Goal: Information Seeking & Learning: Learn about a topic

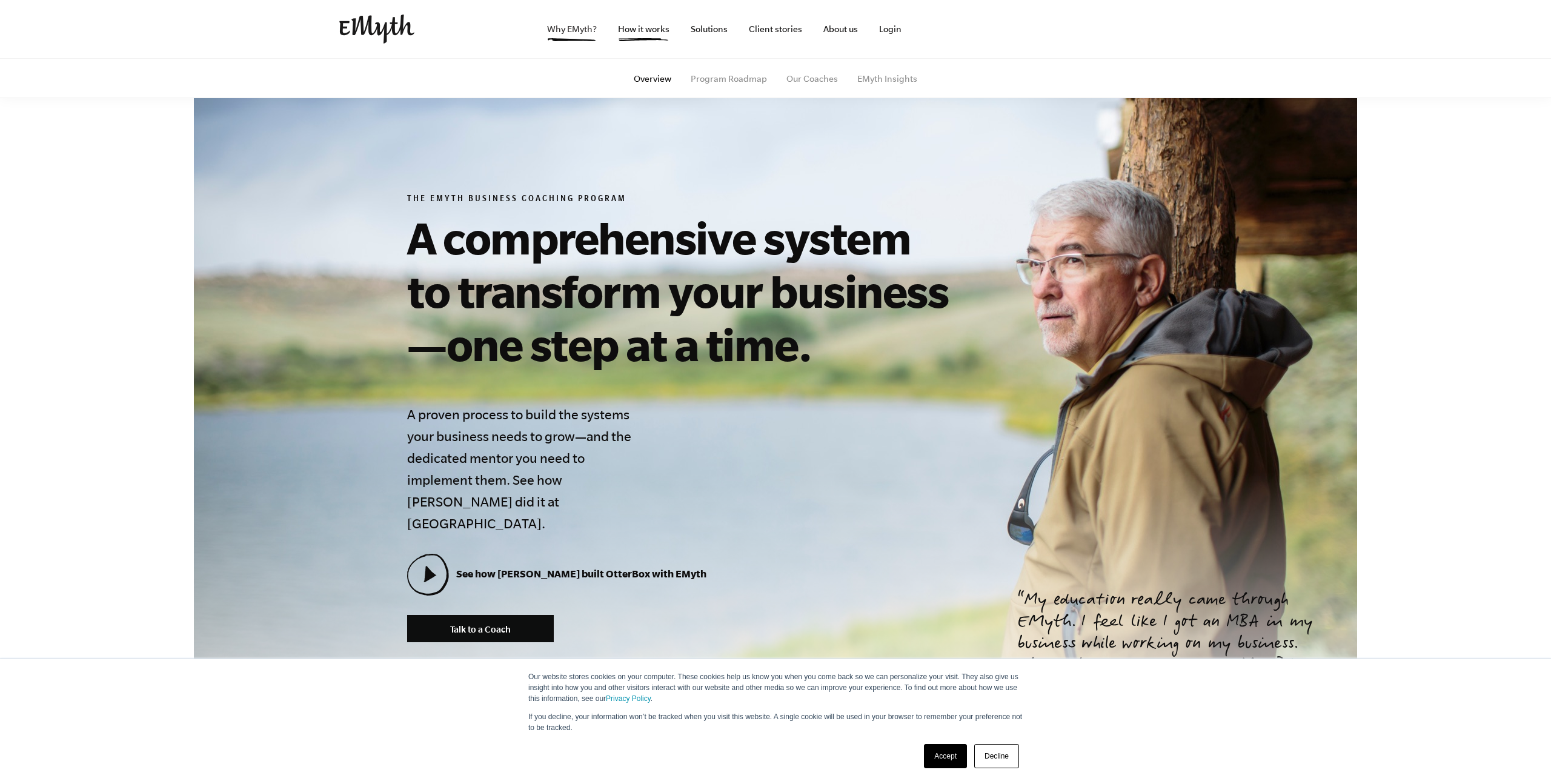
click at [584, 26] on link "Why EMyth?" at bounding box center [572, 29] width 69 height 59
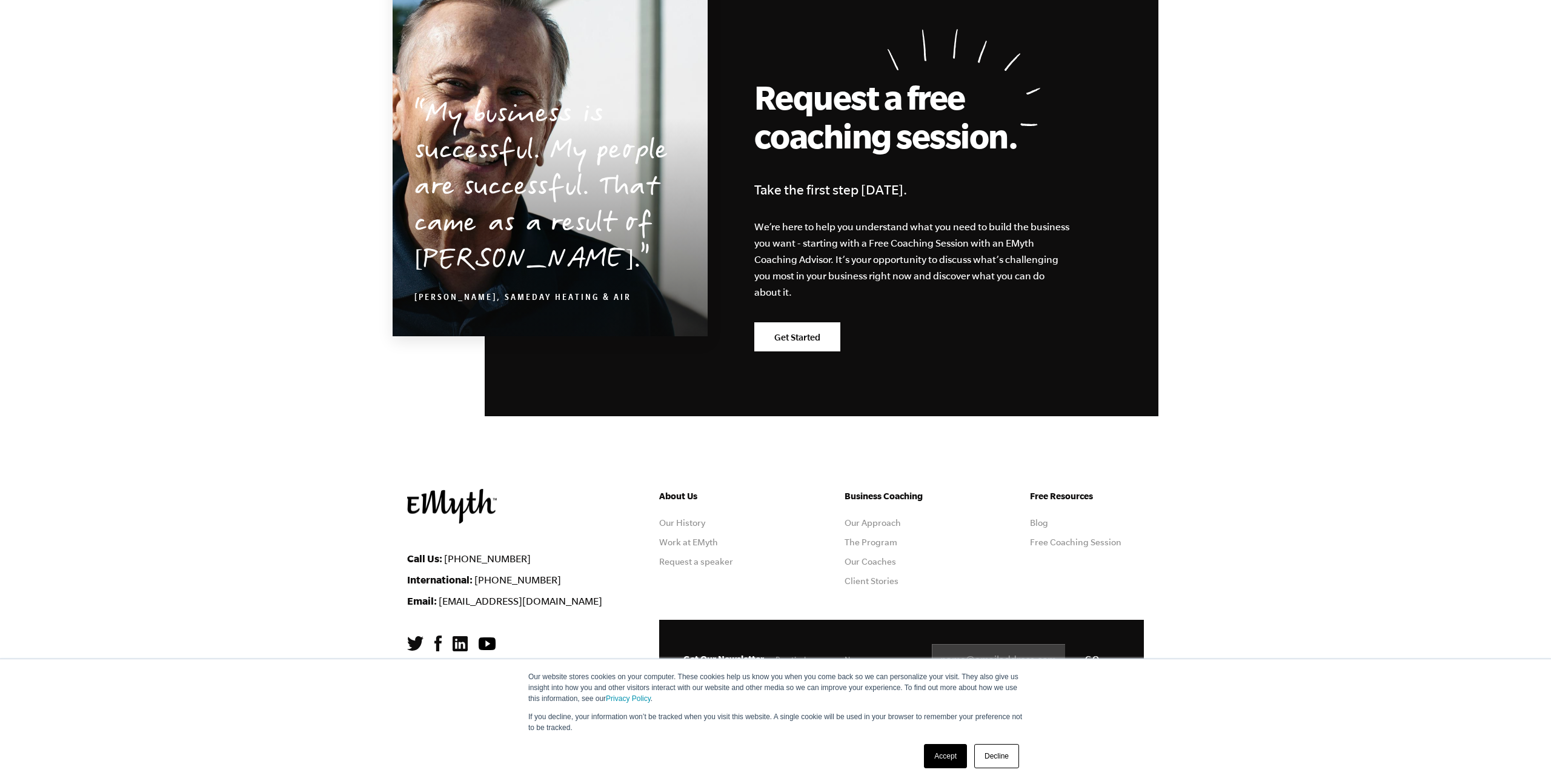
scroll to position [3576, 0]
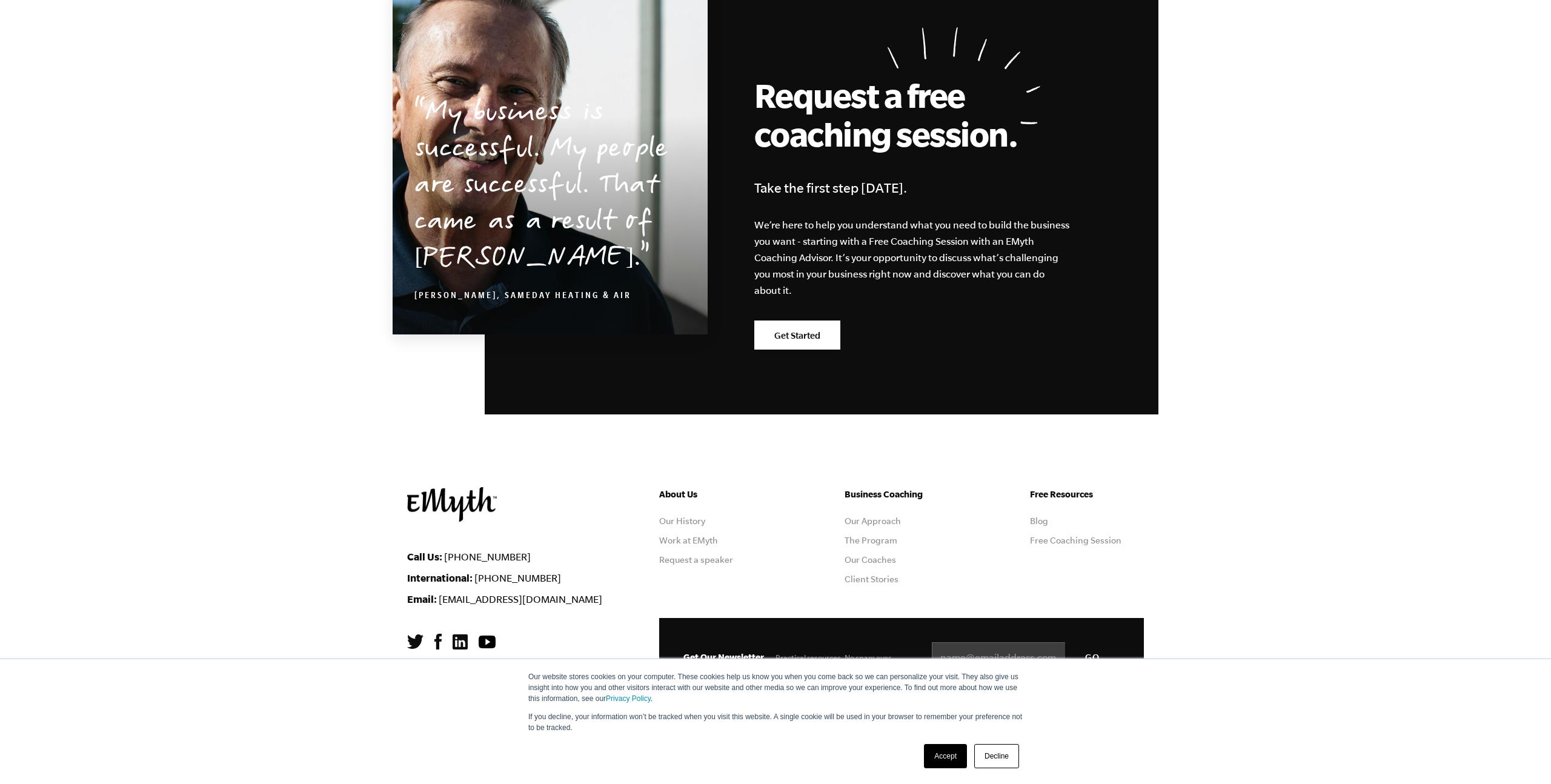
click at [780, 497] on div "About Us Our History Work at EMyth Request a speaker Business Coaching Our Appr…" at bounding box center [901, 553] width 485 height 131
click at [950, 762] on link "Accept" at bounding box center [945, 756] width 43 height 24
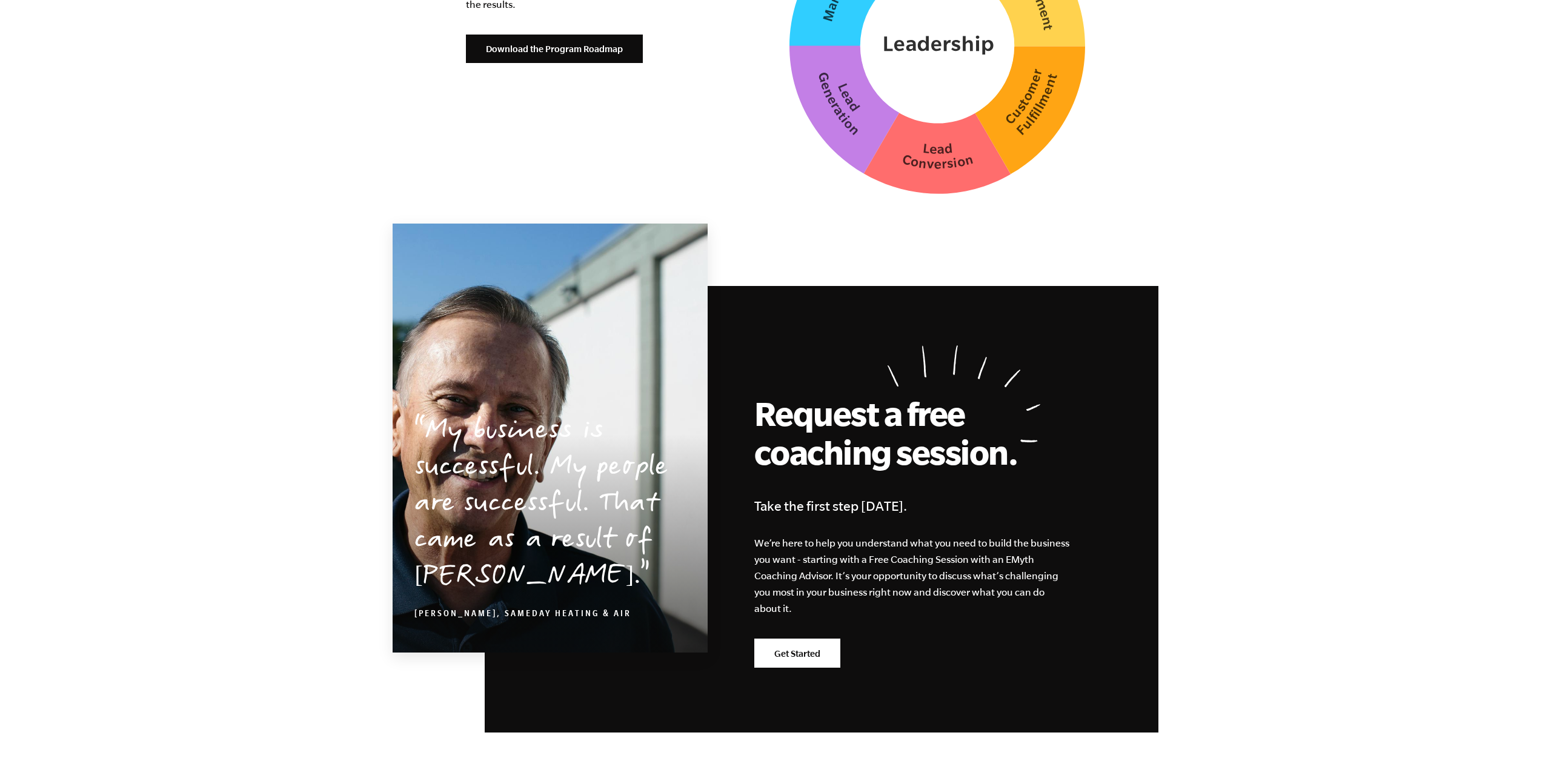
scroll to position [3135, 0]
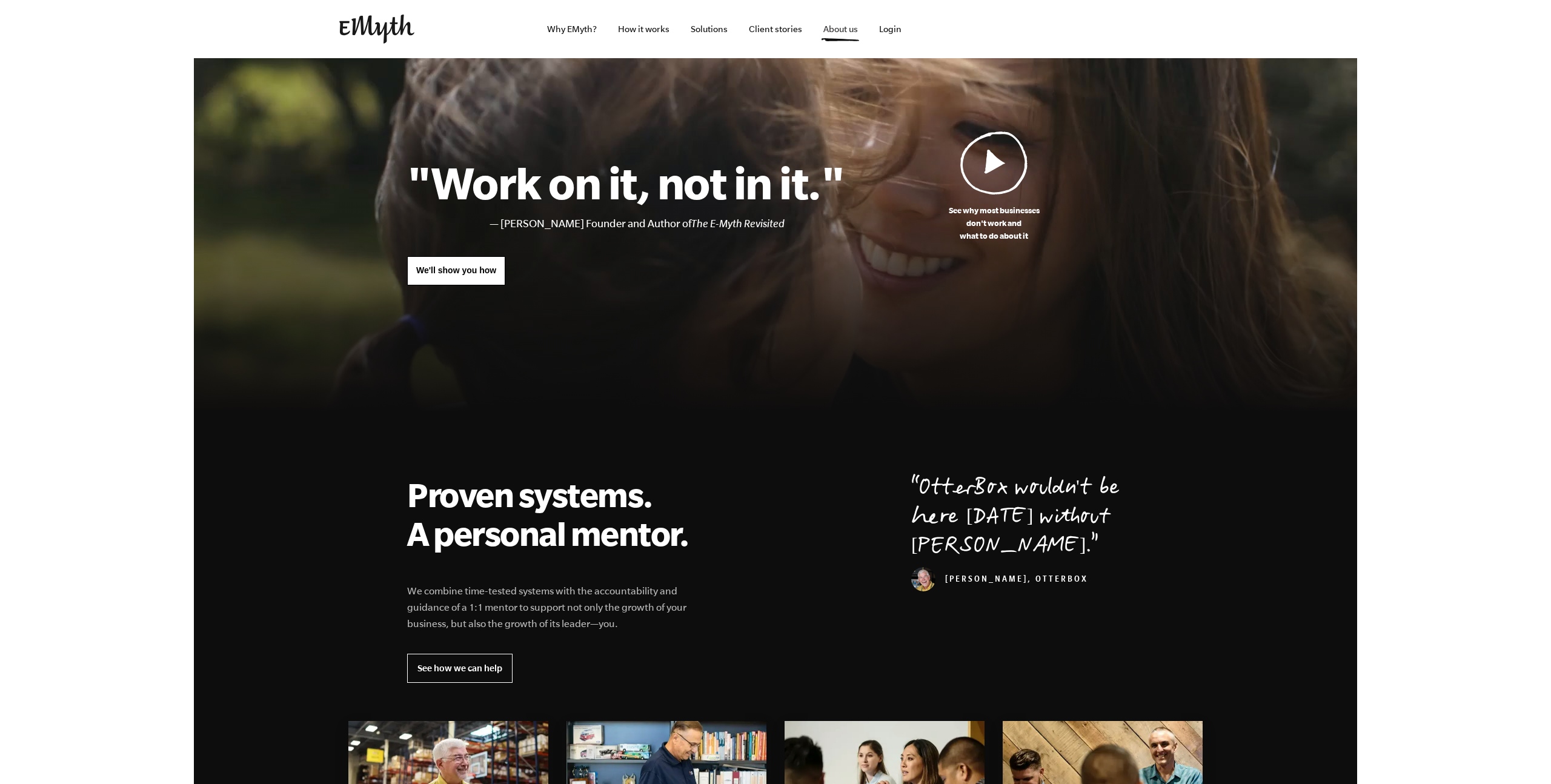
click at [830, 27] on link "About us" at bounding box center [840, 29] width 54 height 59
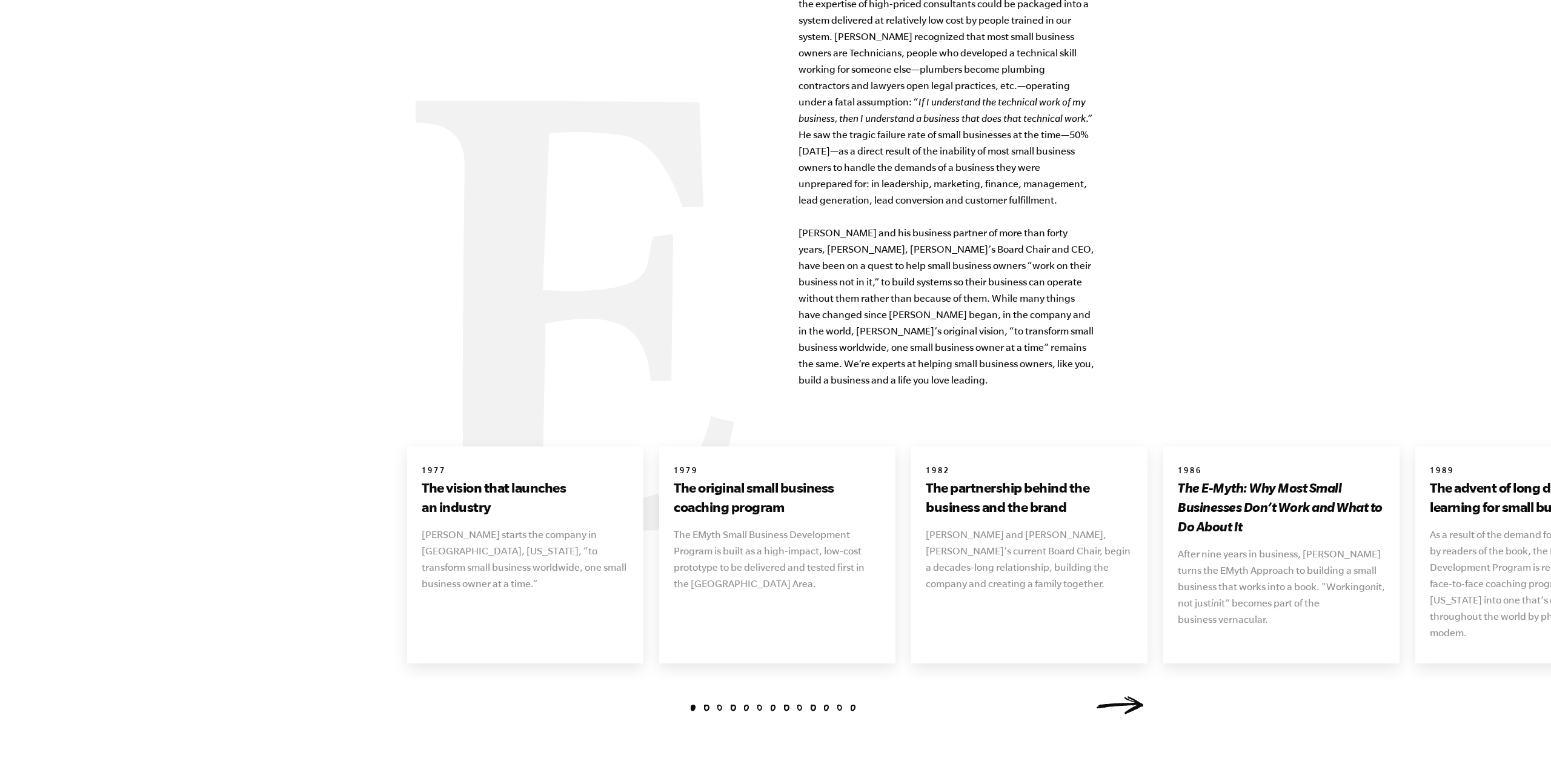
scroll to position [1337, 0]
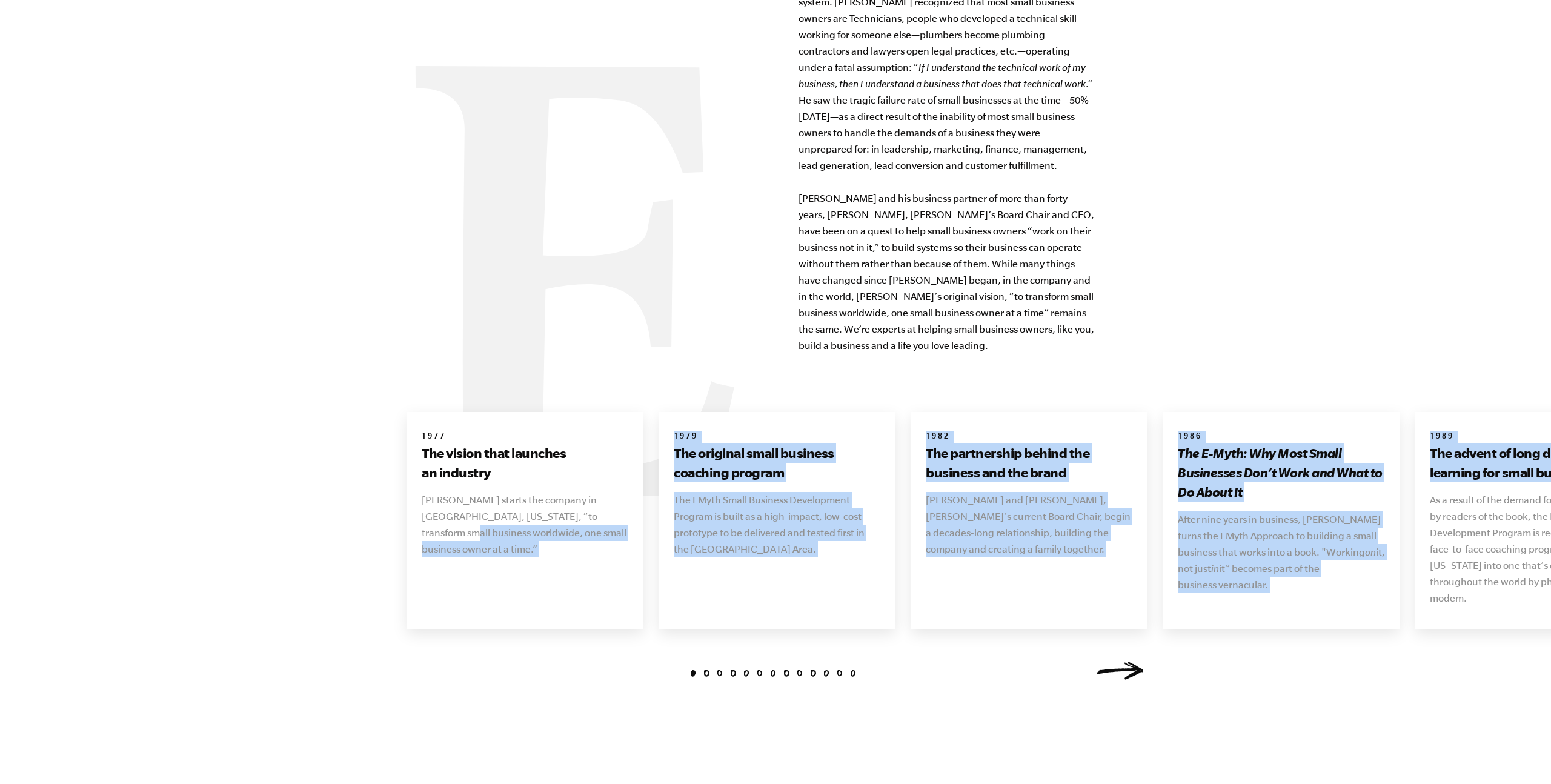
drag, startPoint x: 1025, startPoint y: 495, endPoint x: 1395, endPoint y: 543, distance: 373.1
click at [1300, 571] on p "After nine years in business, Michael Gerber turns the EMyth Approach to buildi…" at bounding box center [1281, 552] width 207 height 82
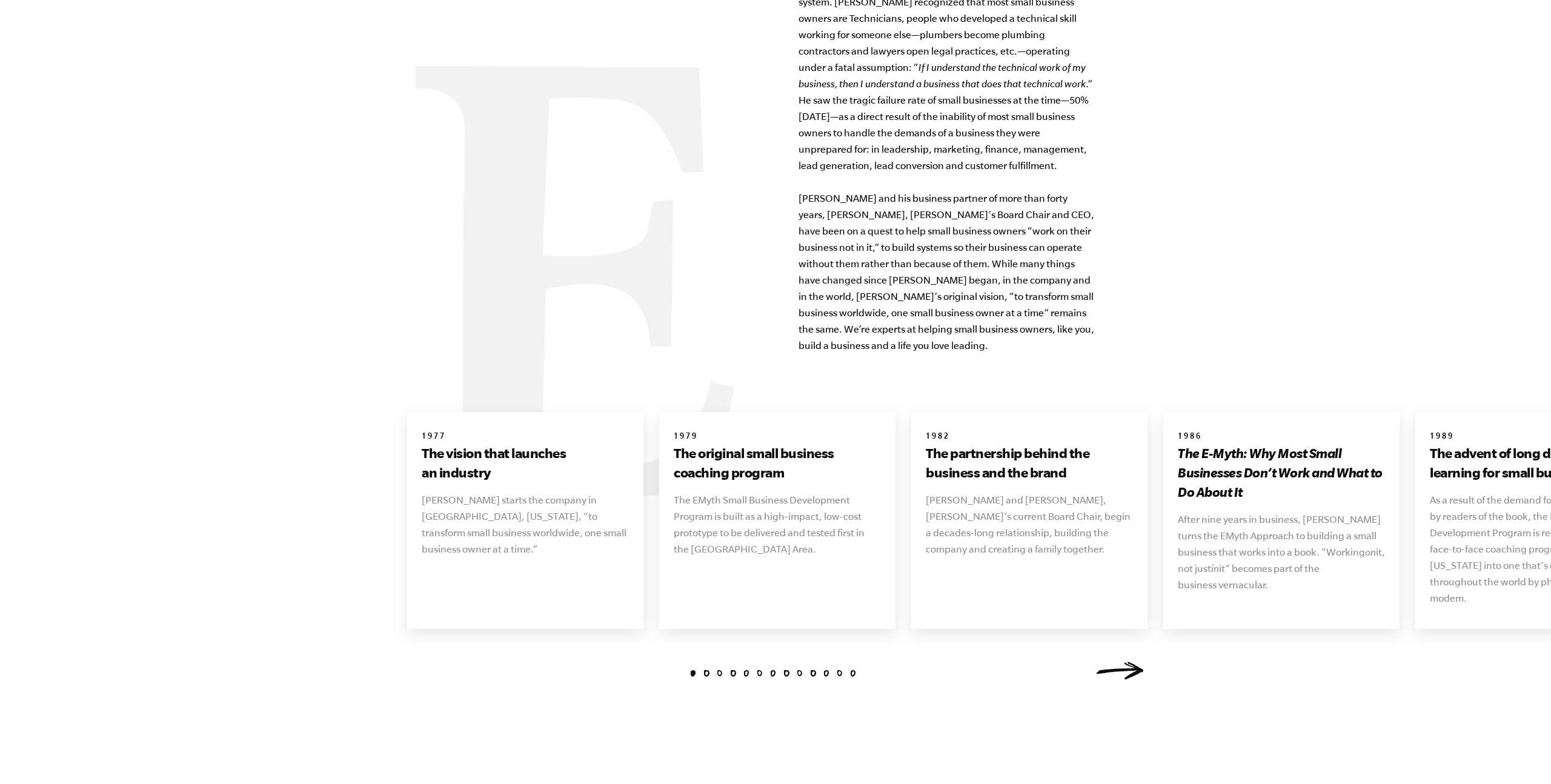
click at [1130, 662] on link "Next" at bounding box center [1119, 670] width 48 height 18
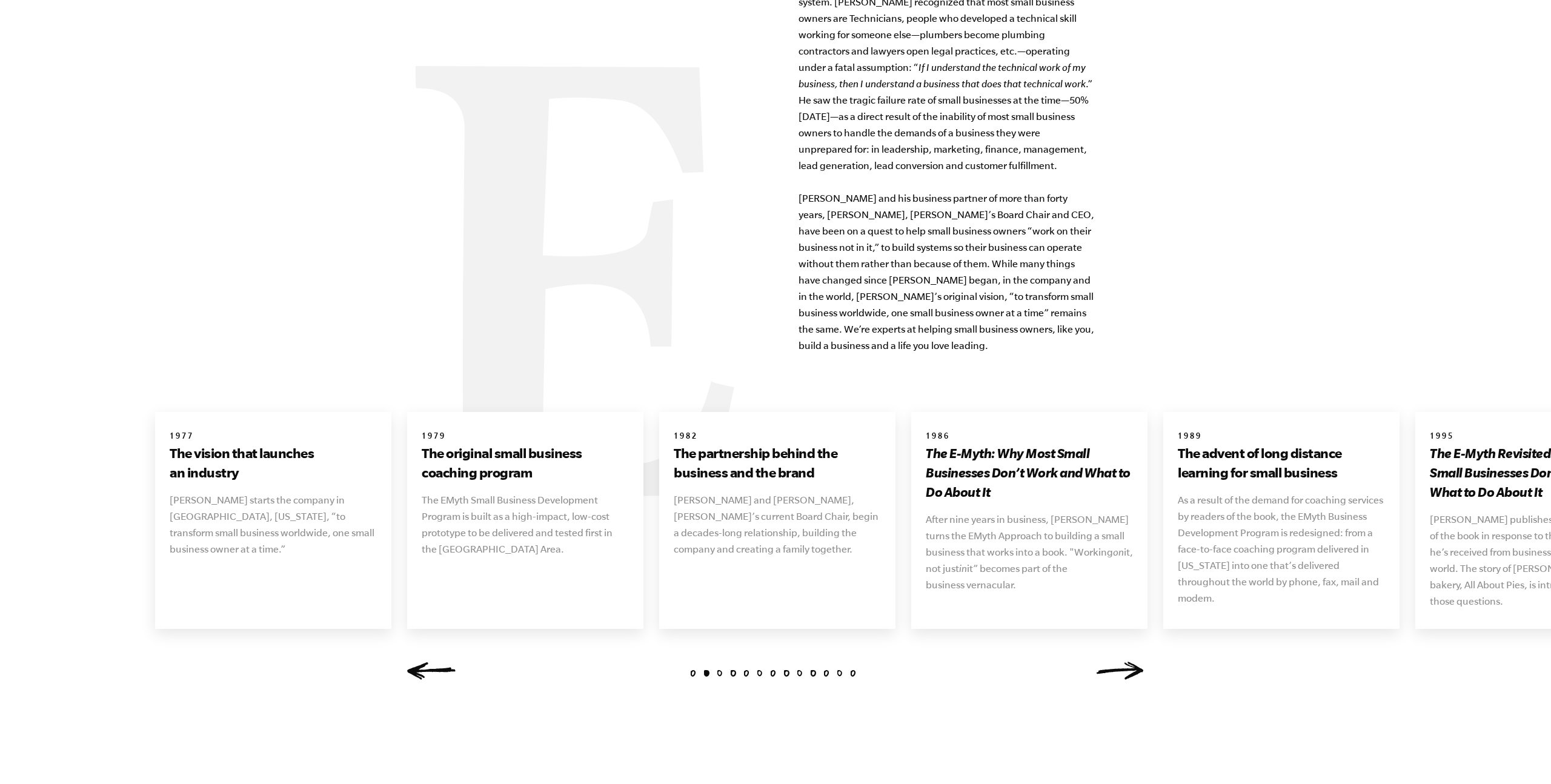
click at [1130, 662] on link "Next" at bounding box center [1119, 670] width 48 height 18
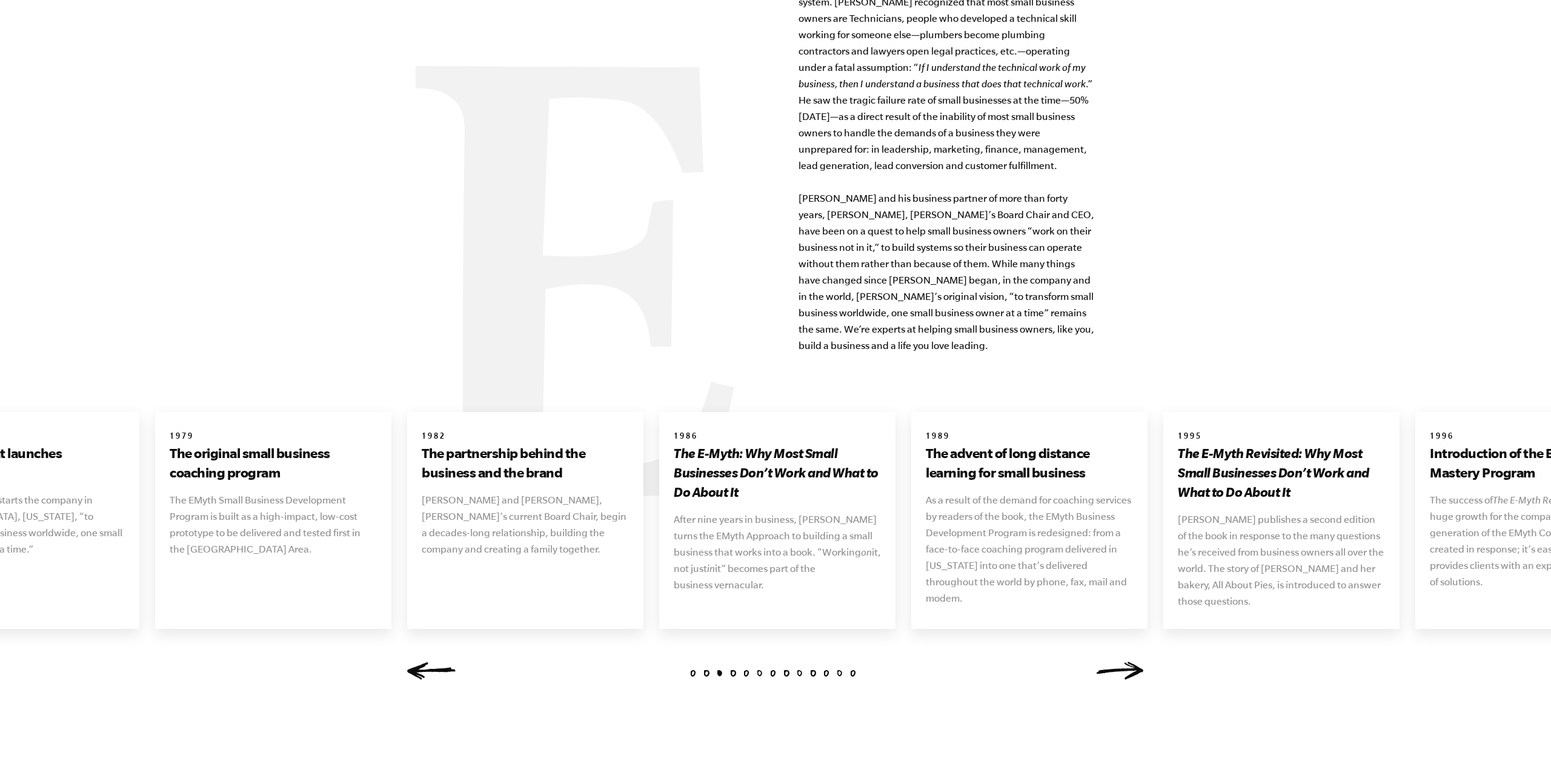
click at [1130, 662] on link "Next" at bounding box center [1119, 670] width 48 height 18
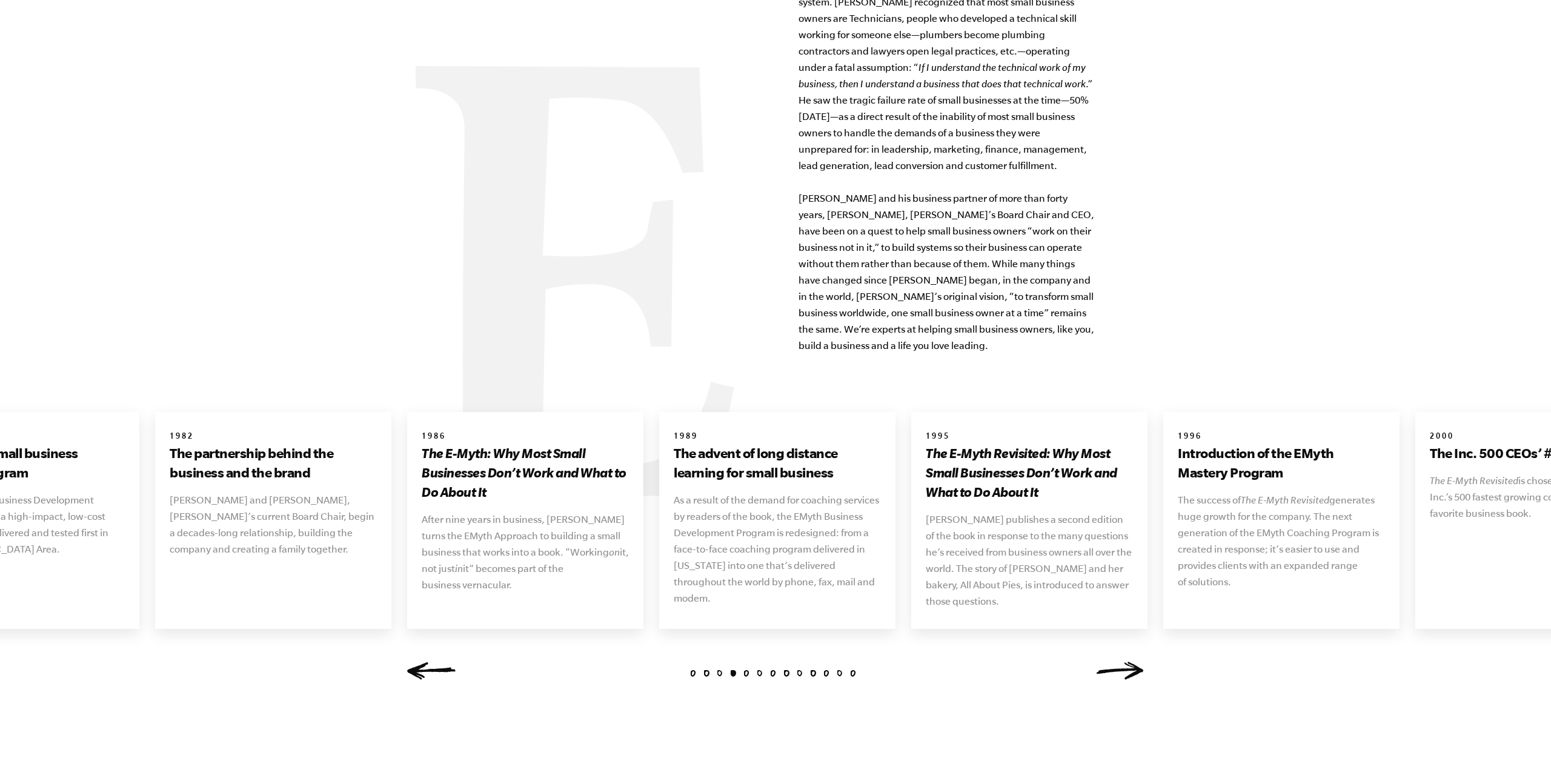
click at [1130, 662] on link "Next" at bounding box center [1119, 670] width 48 height 18
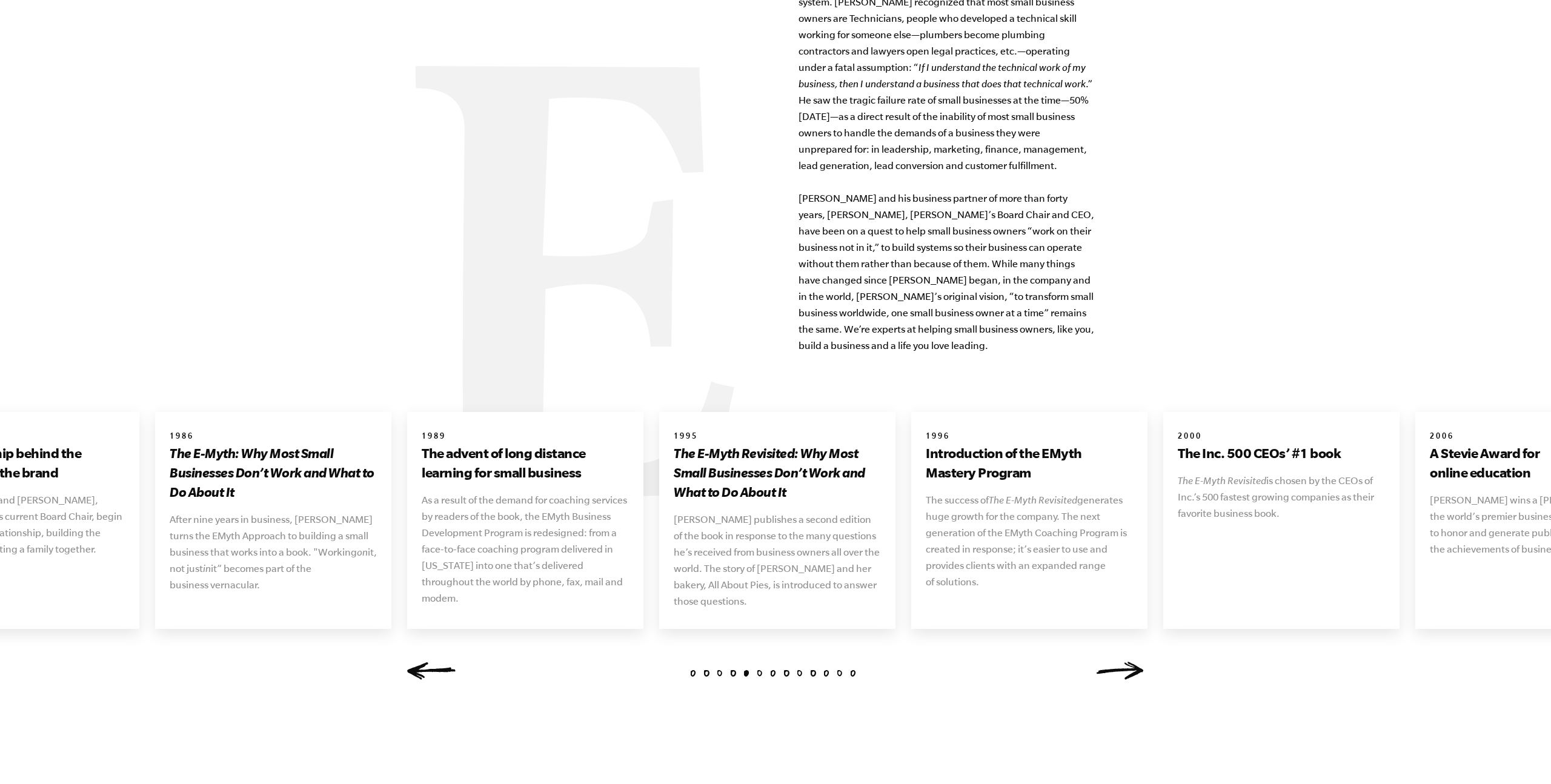
click at [1130, 662] on link "Next" at bounding box center [1119, 670] width 48 height 18
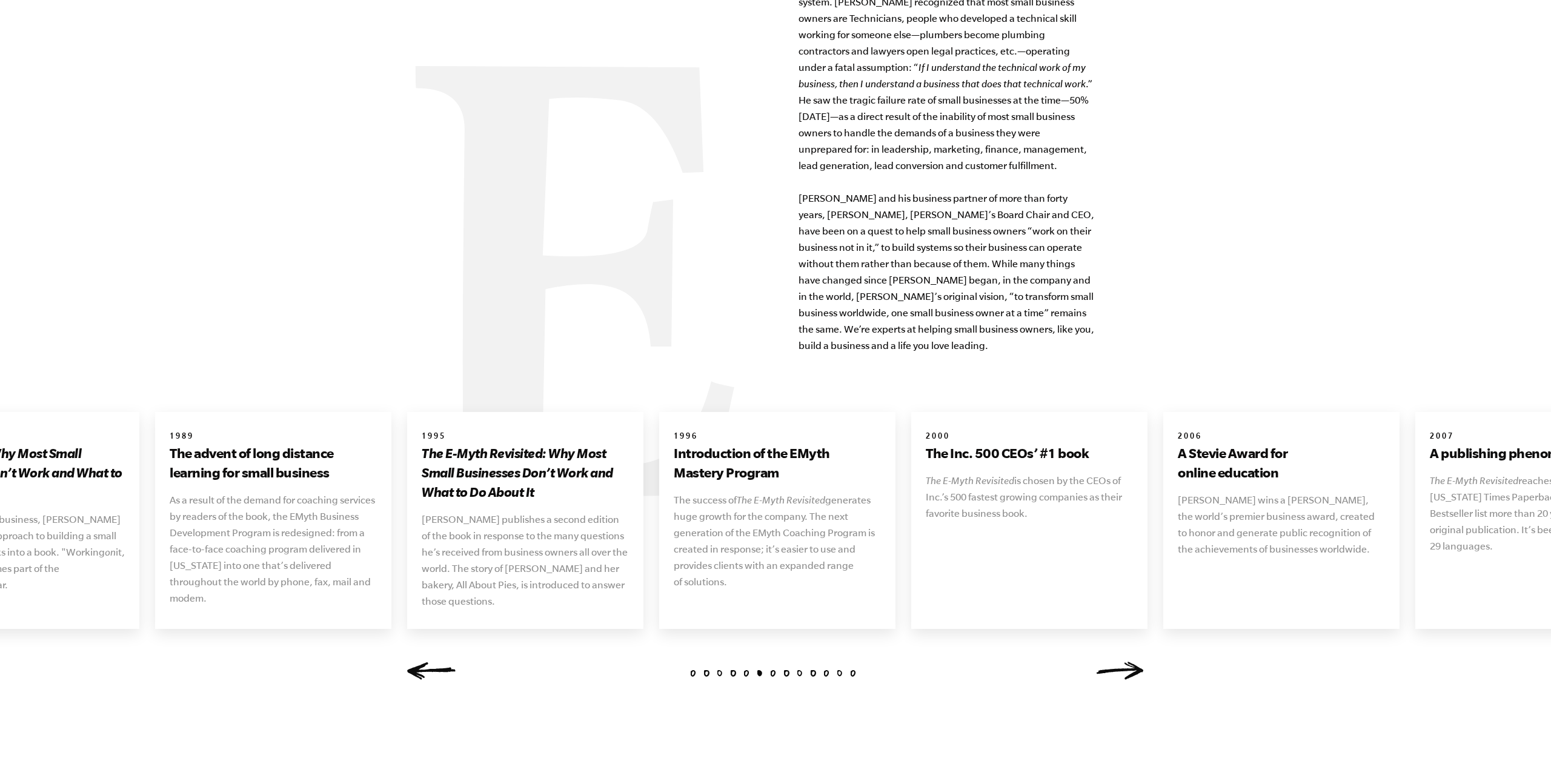
click at [1130, 662] on link "Next" at bounding box center [1119, 670] width 48 height 18
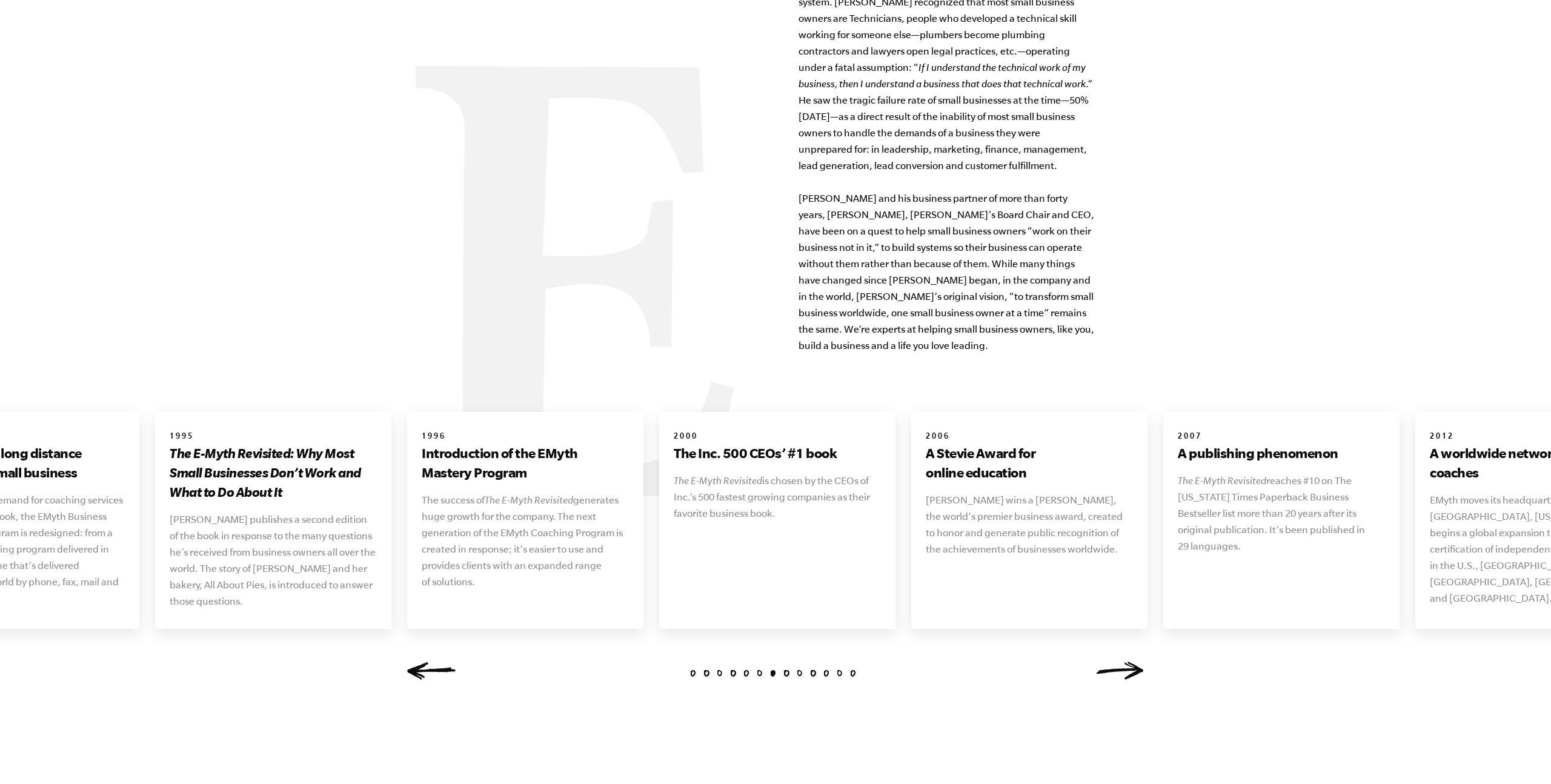
click at [1130, 662] on link "Next" at bounding box center [1119, 670] width 48 height 18
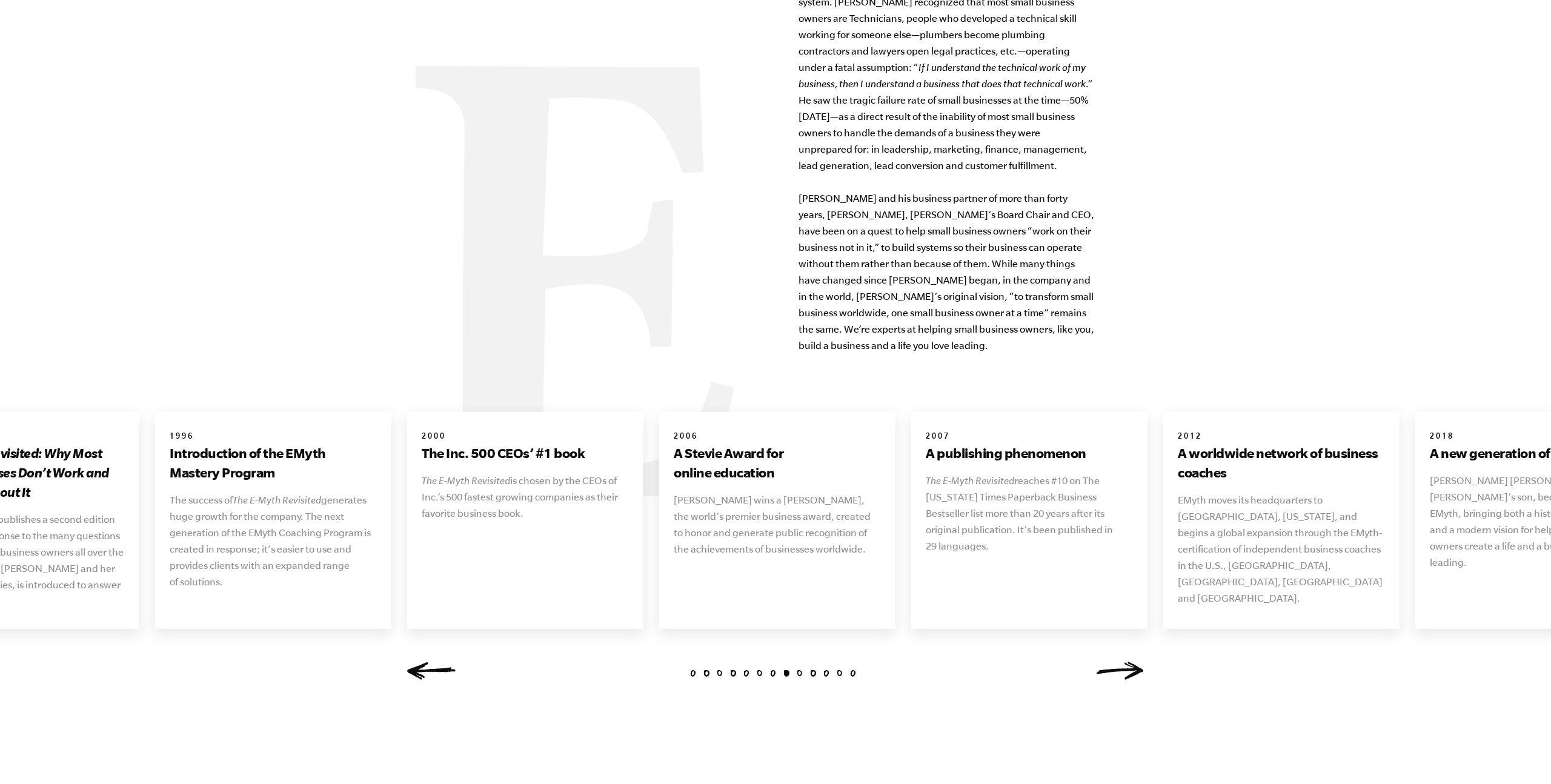
click at [1130, 662] on link "Next" at bounding box center [1119, 670] width 48 height 18
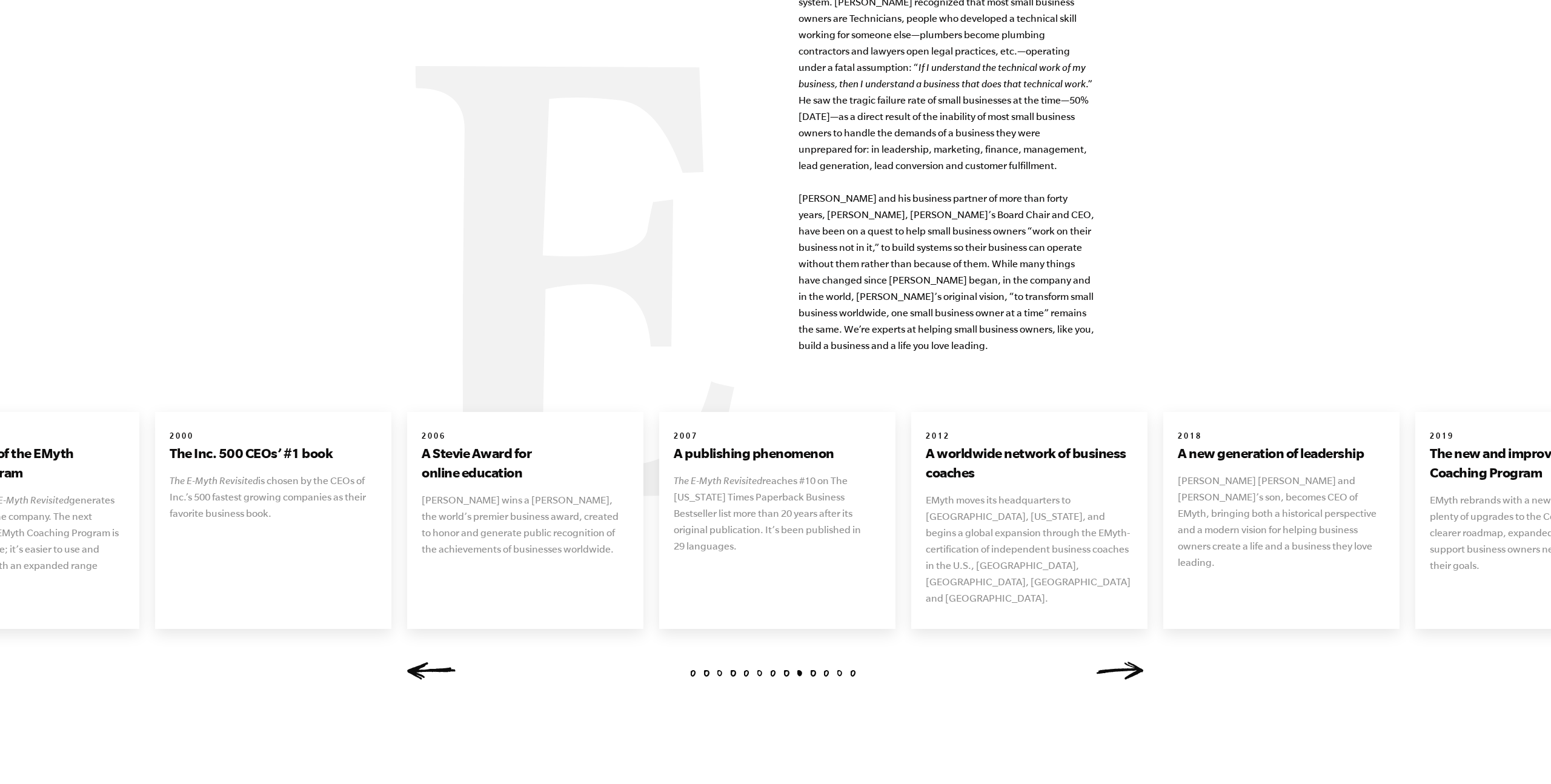
click at [1130, 662] on link "Next" at bounding box center [1119, 670] width 48 height 18
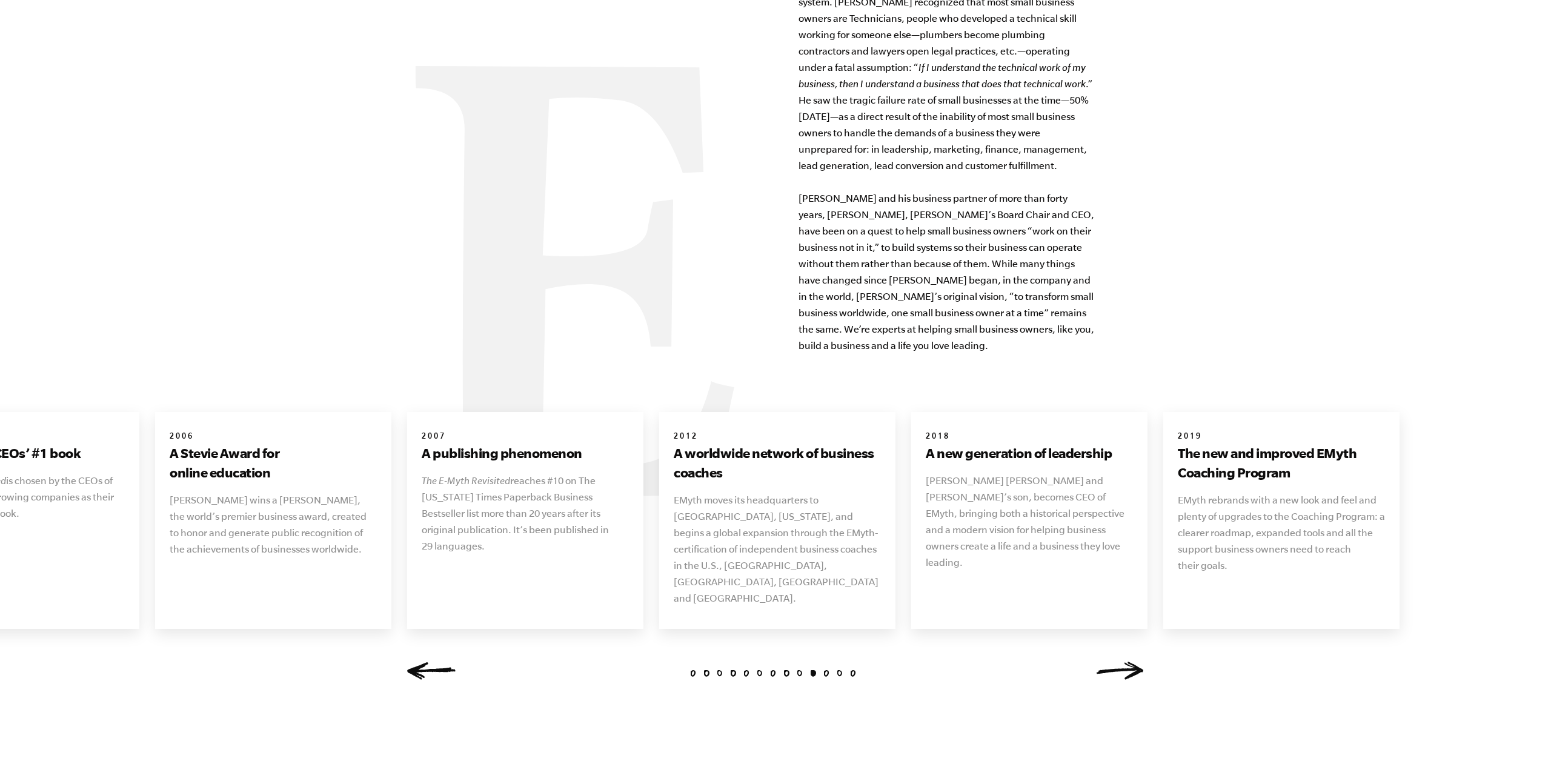
click at [1130, 662] on link "Next" at bounding box center [1119, 670] width 48 height 18
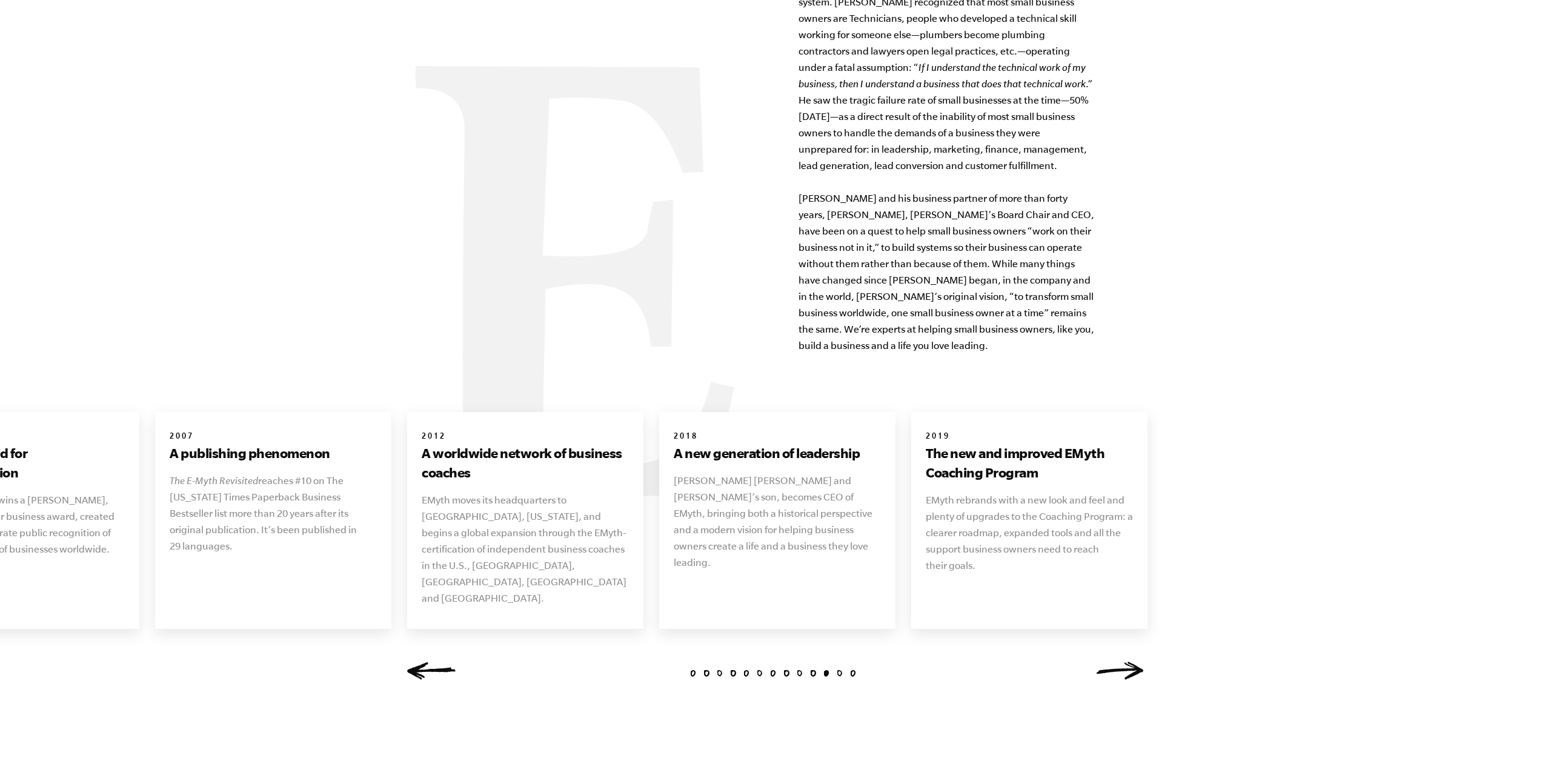
click at [1130, 662] on link "Next" at bounding box center [1119, 670] width 48 height 18
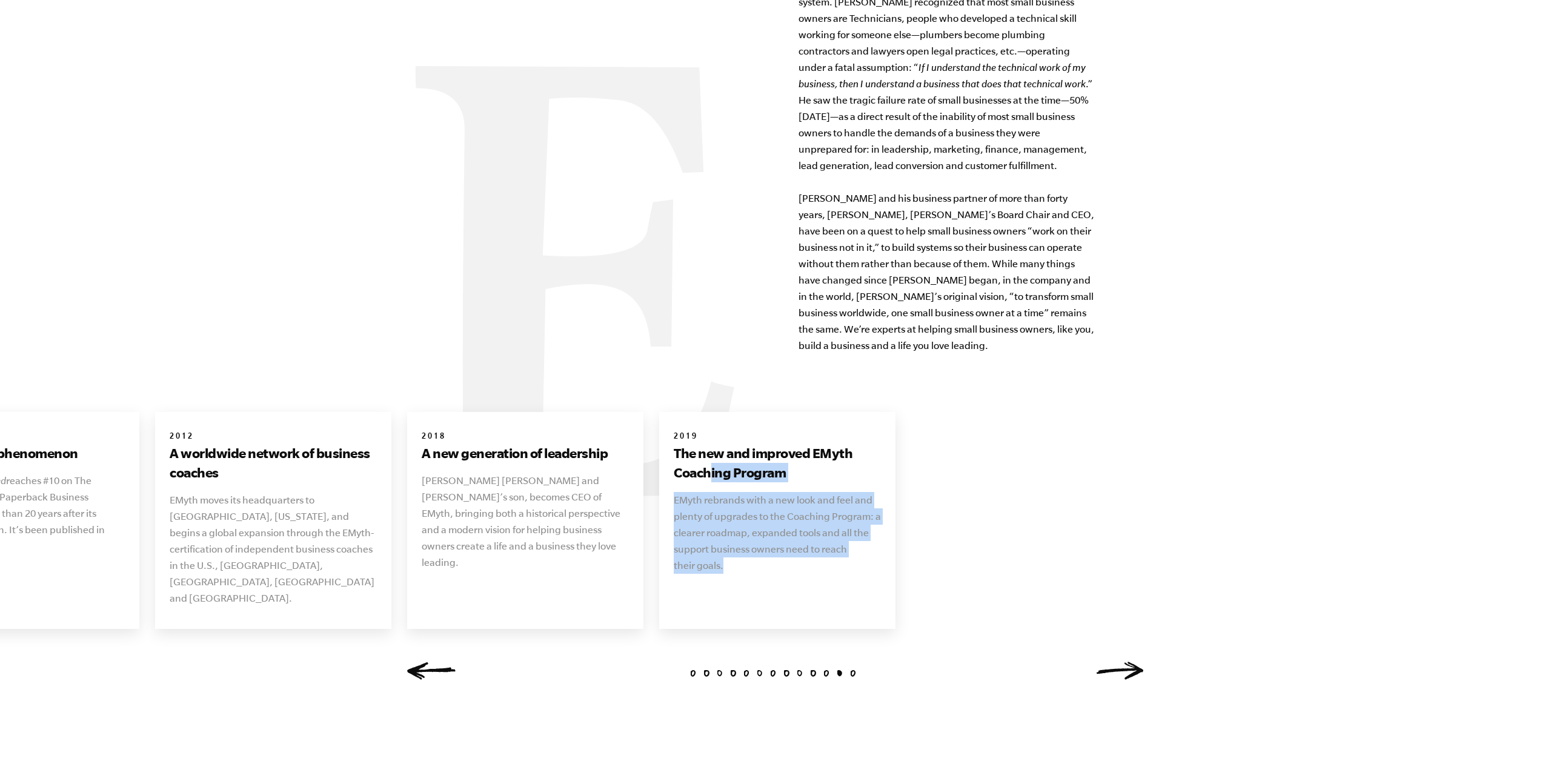
drag, startPoint x: 763, startPoint y: 512, endPoint x: 712, endPoint y: 465, distance: 69.4
click at [712, 465] on div "2019 The new and improved EMyth Coaching Program EMyth rebrands with a new look…" at bounding box center [777, 503] width 236 height 181
click at [713, 460] on h3 "The new and improved EMyth Coaching Program" at bounding box center [777, 462] width 207 height 39
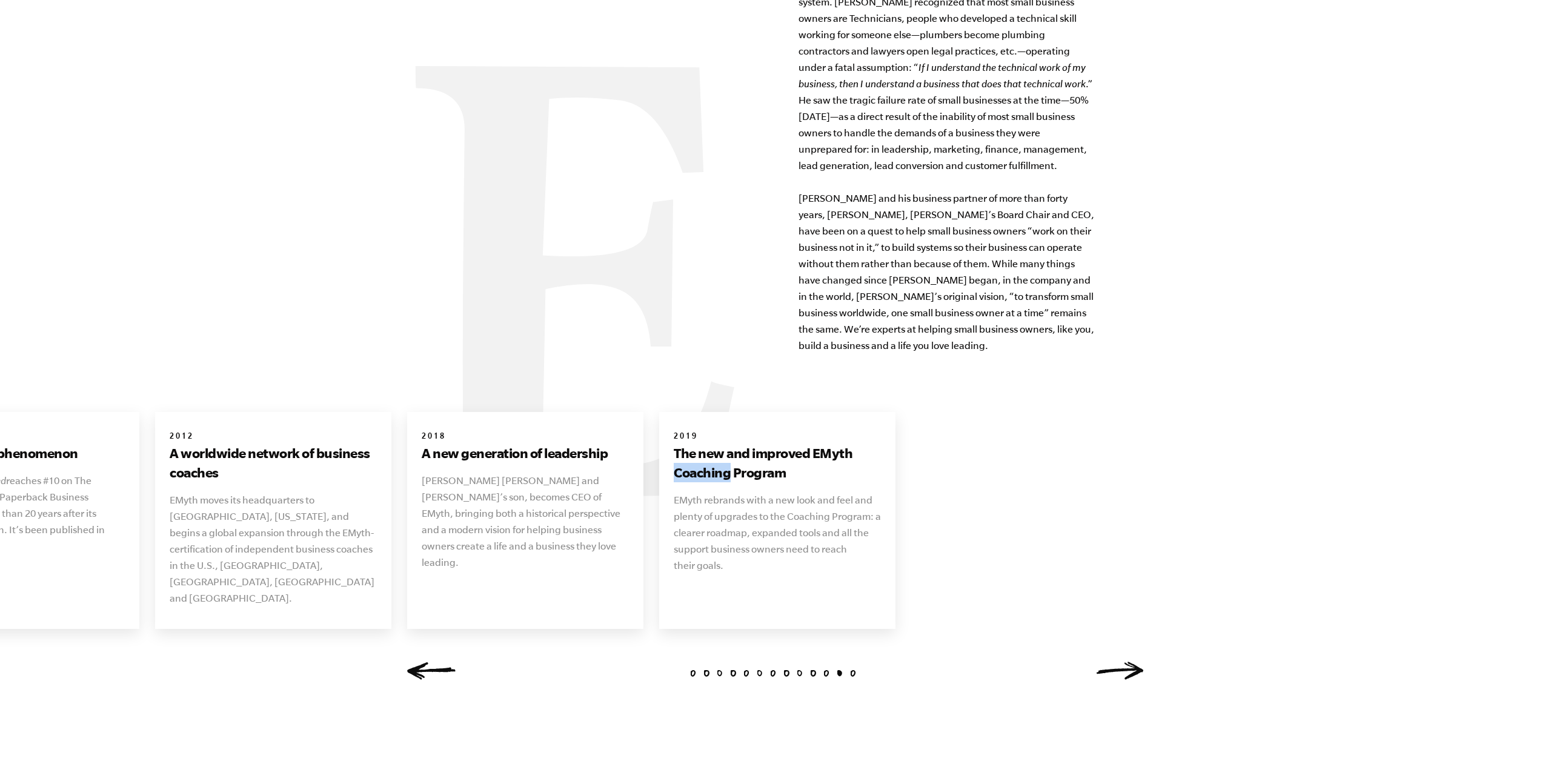
click at [713, 460] on h3 "The new and improved EMyth Coaching Program" at bounding box center [777, 462] width 207 height 39
click at [840, 431] on h6 "2019" at bounding box center [777, 437] width 207 height 12
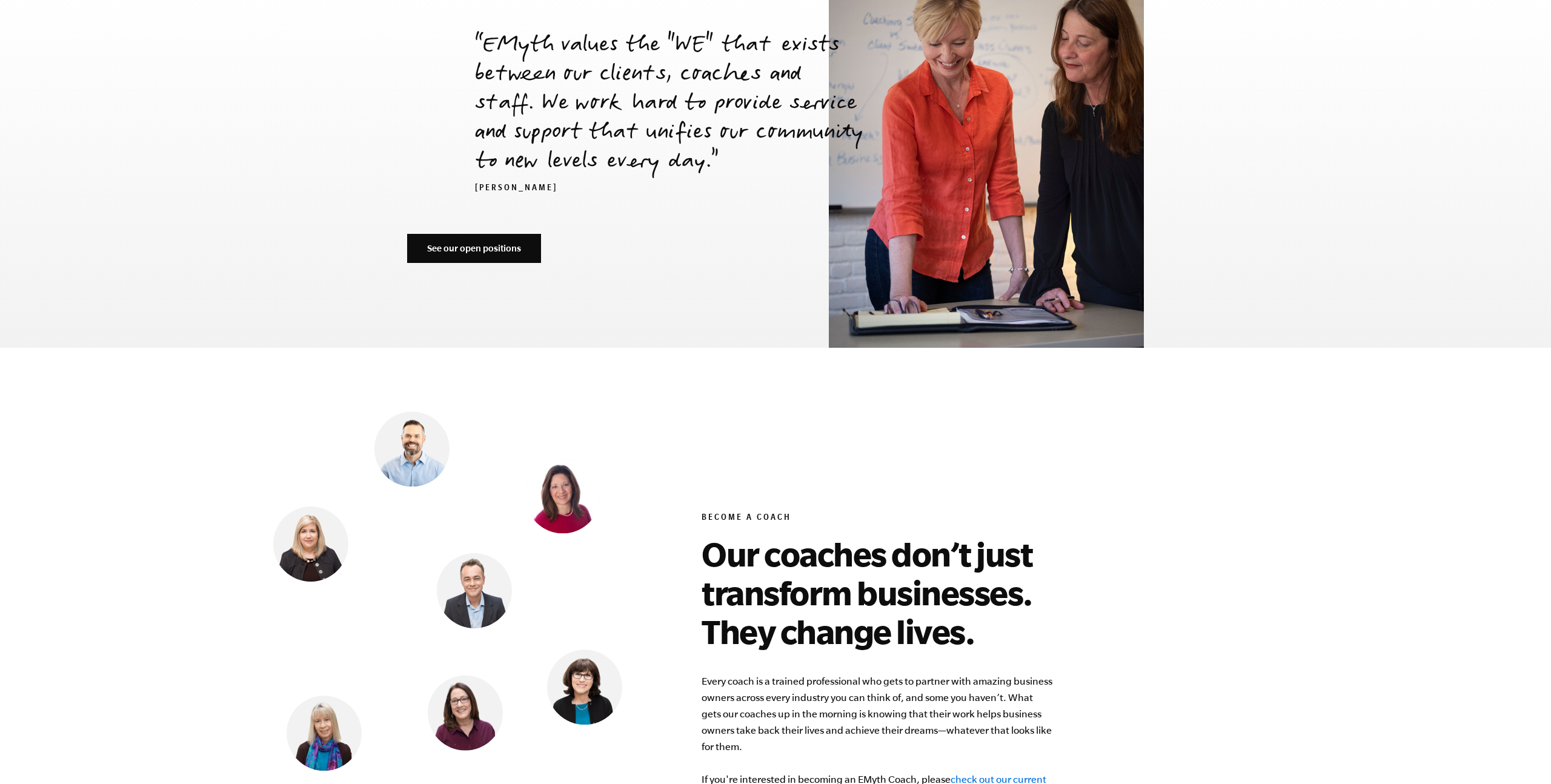
scroll to position [4501, 0]
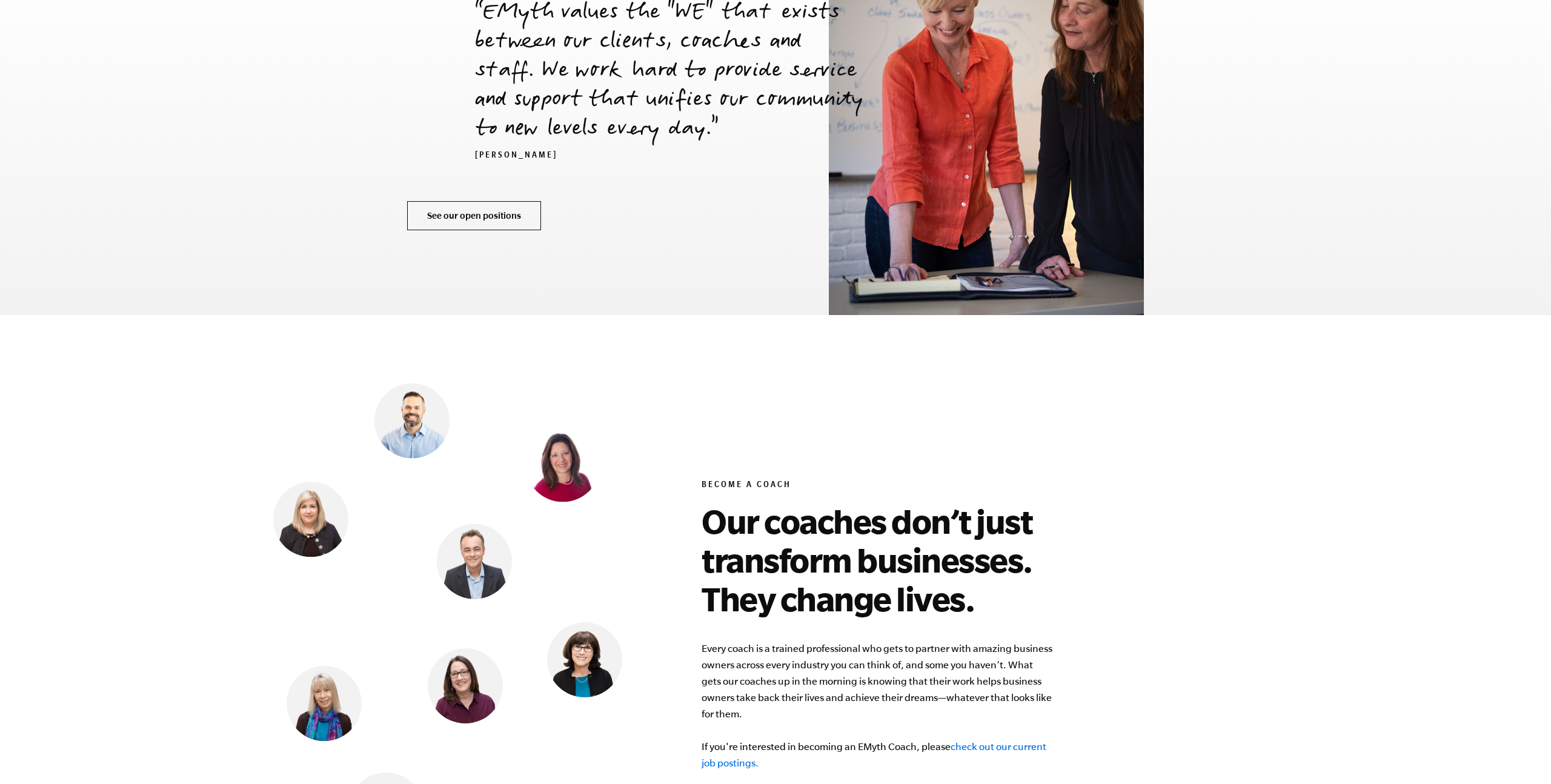
drag, startPoint x: 518, startPoint y: 210, endPoint x: 512, endPoint y: 186, distance: 24.7
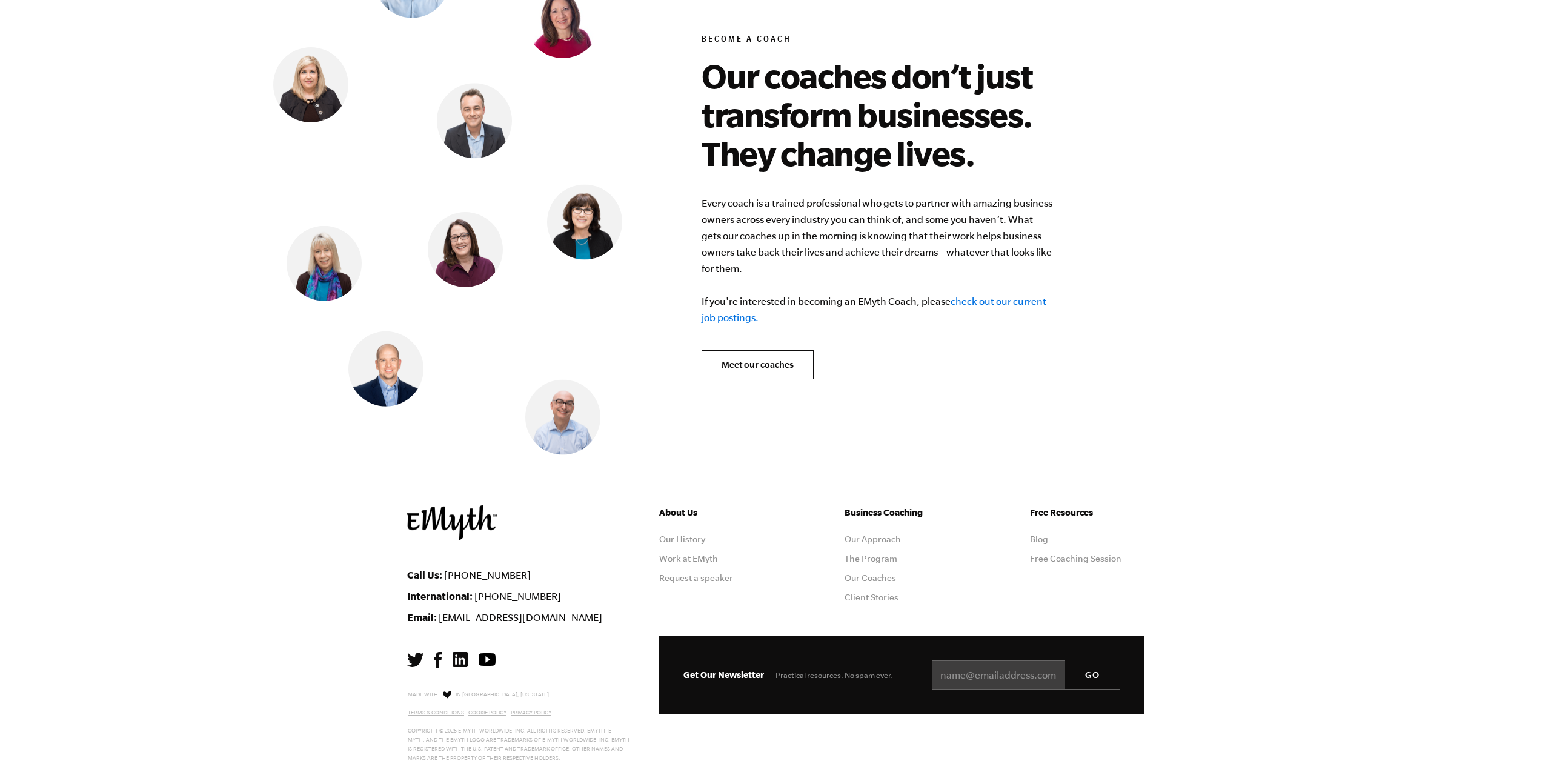
scroll to position [4947, 0]
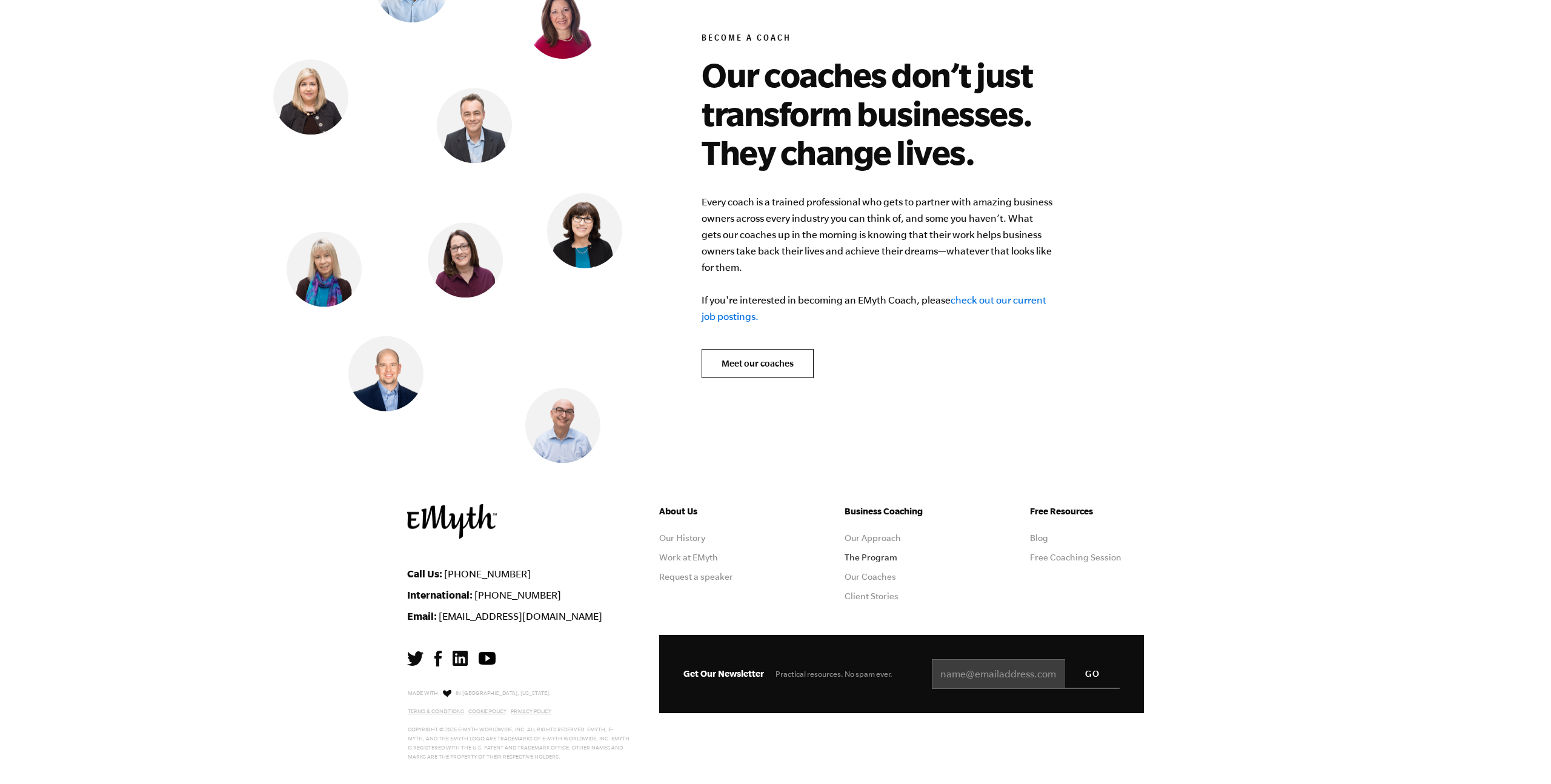
click at [882, 553] on link "The Program" at bounding box center [870, 557] width 53 height 9
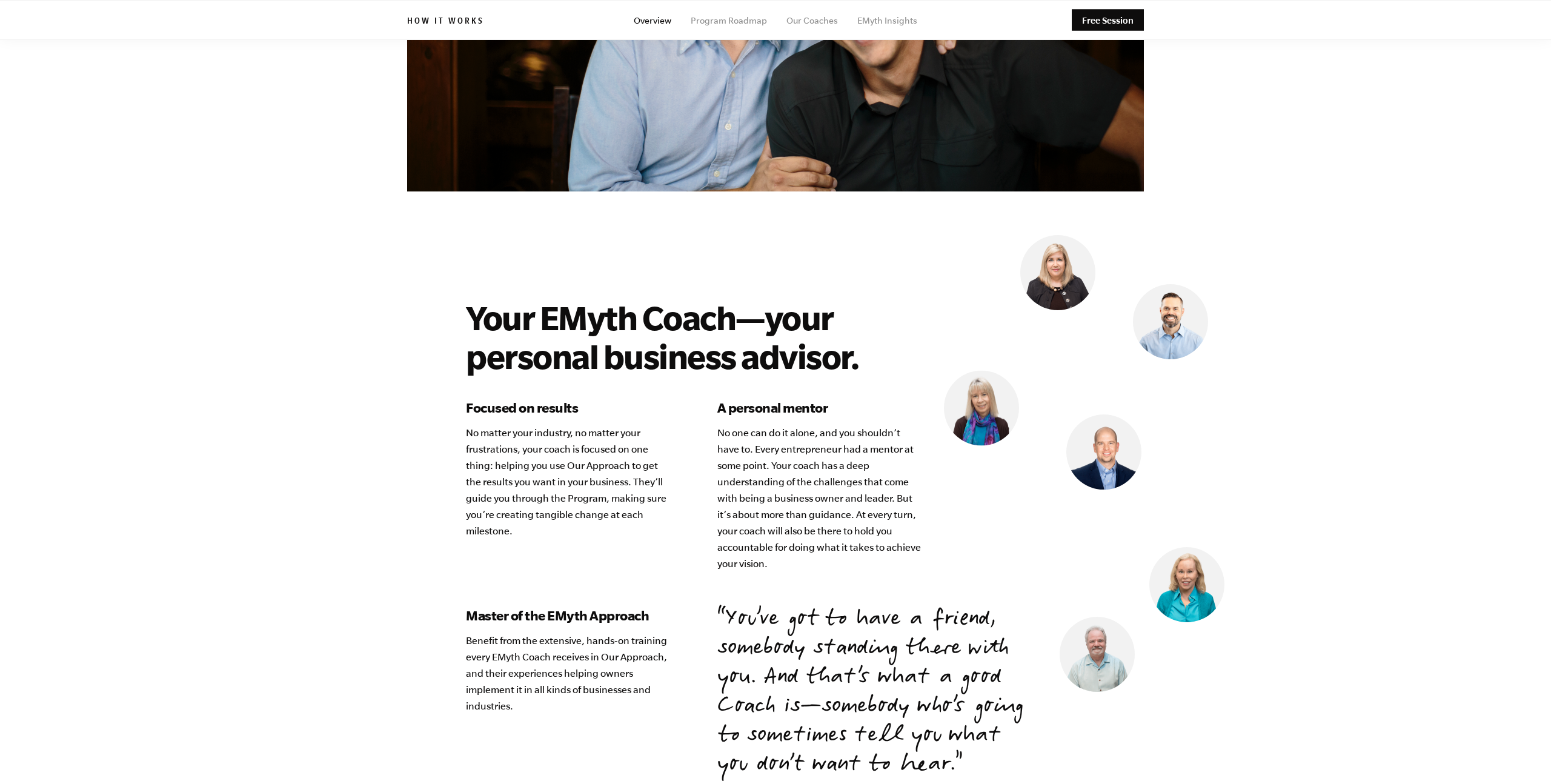
scroll to position [3010, 0]
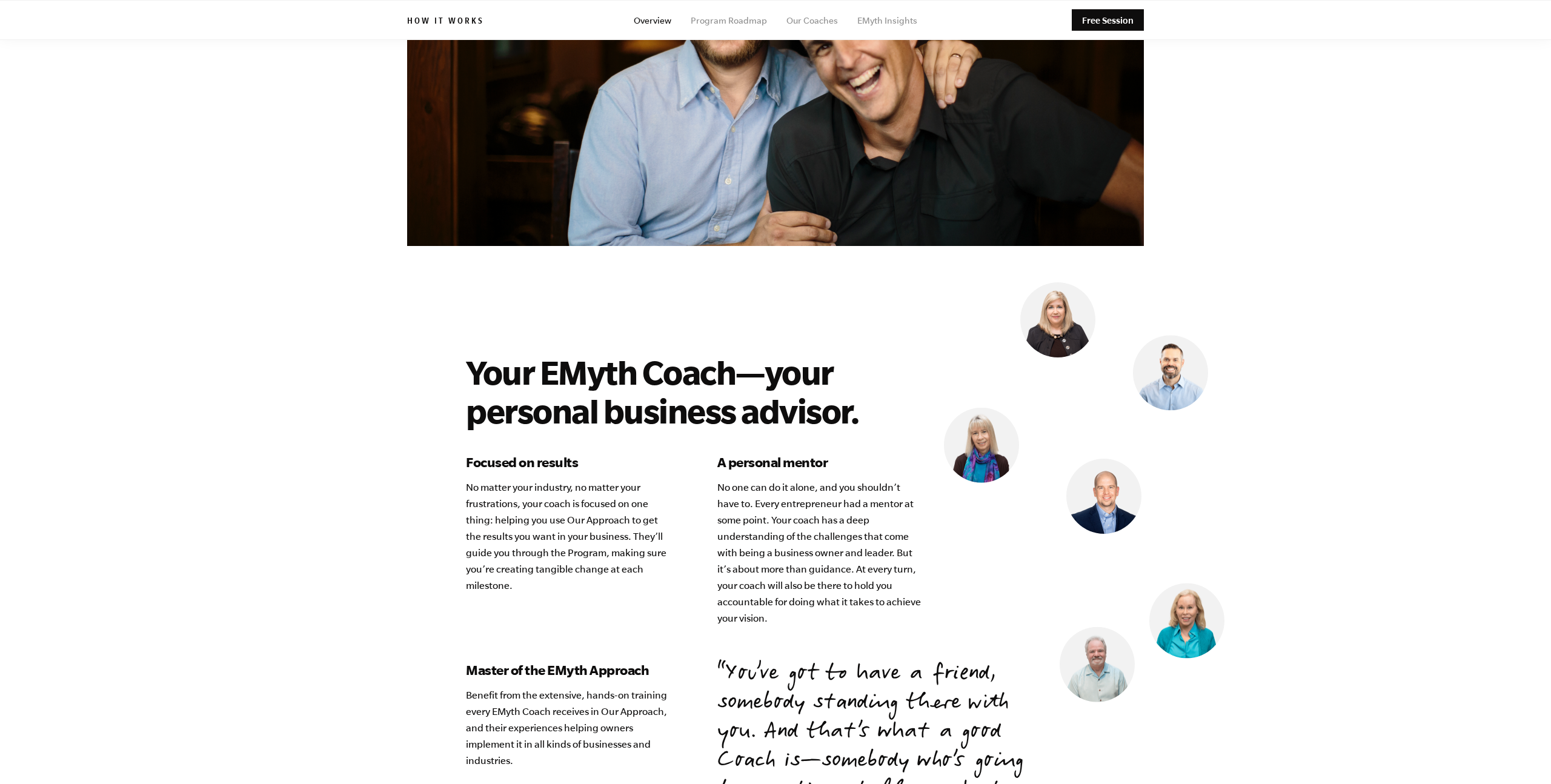
click at [216, 382] on section "Your EMyth Coach—your personal business advisor. Focused on results No matter y…" at bounding box center [776, 432] width 1551 height 1096
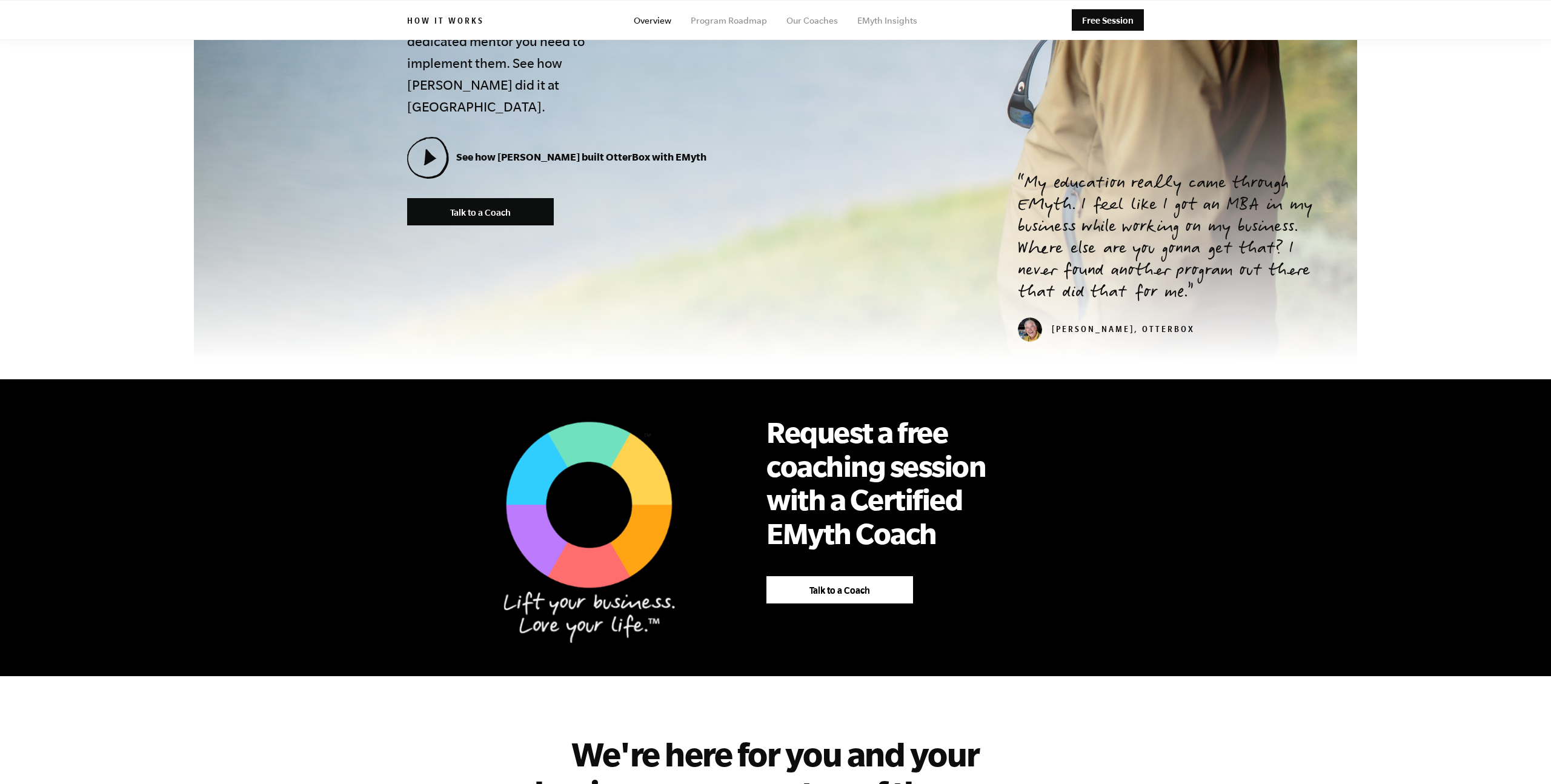
scroll to position [0, 0]
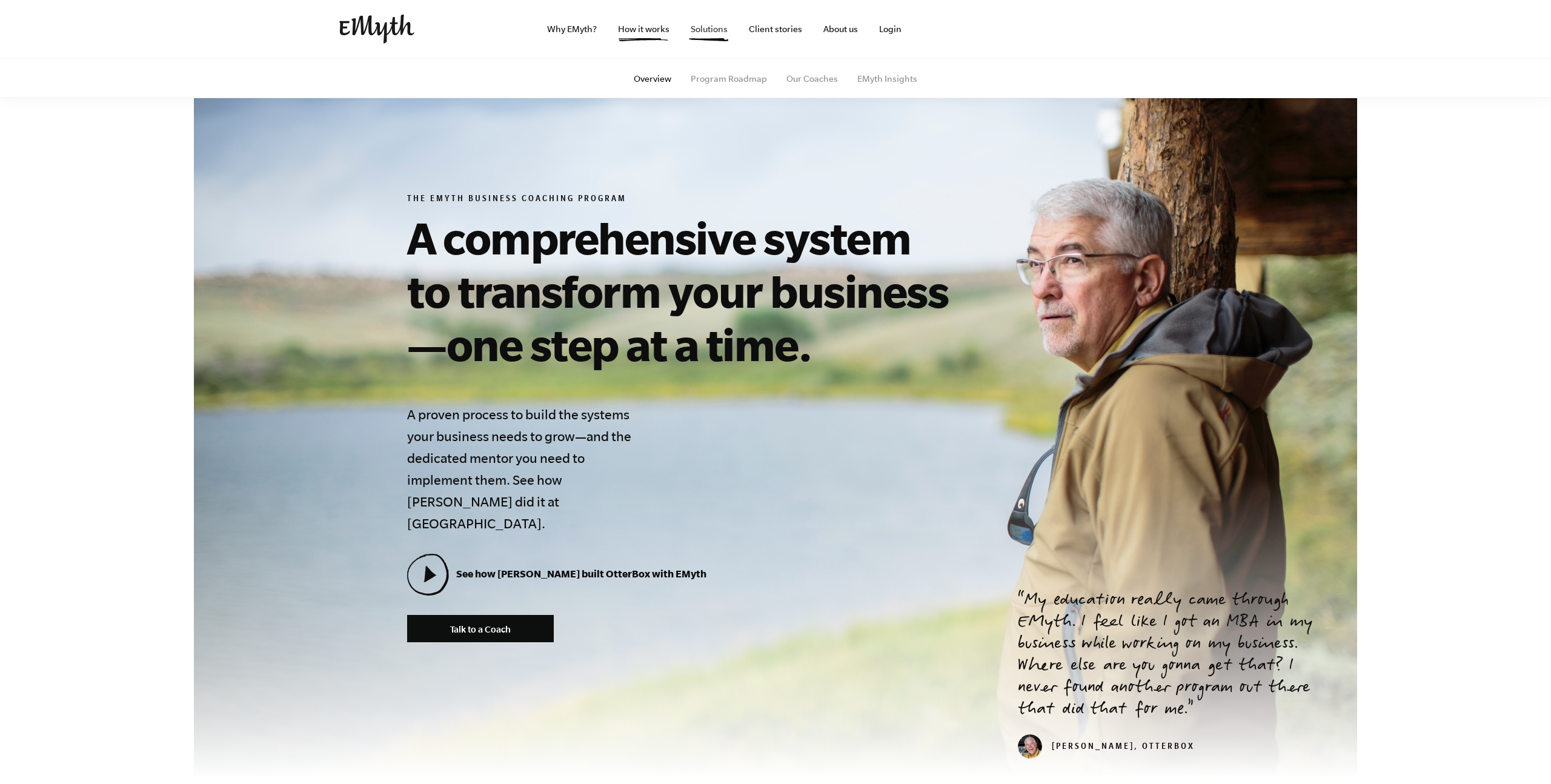
click at [711, 29] on link "Solutions" at bounding box center [708, 29] width 56 height 59
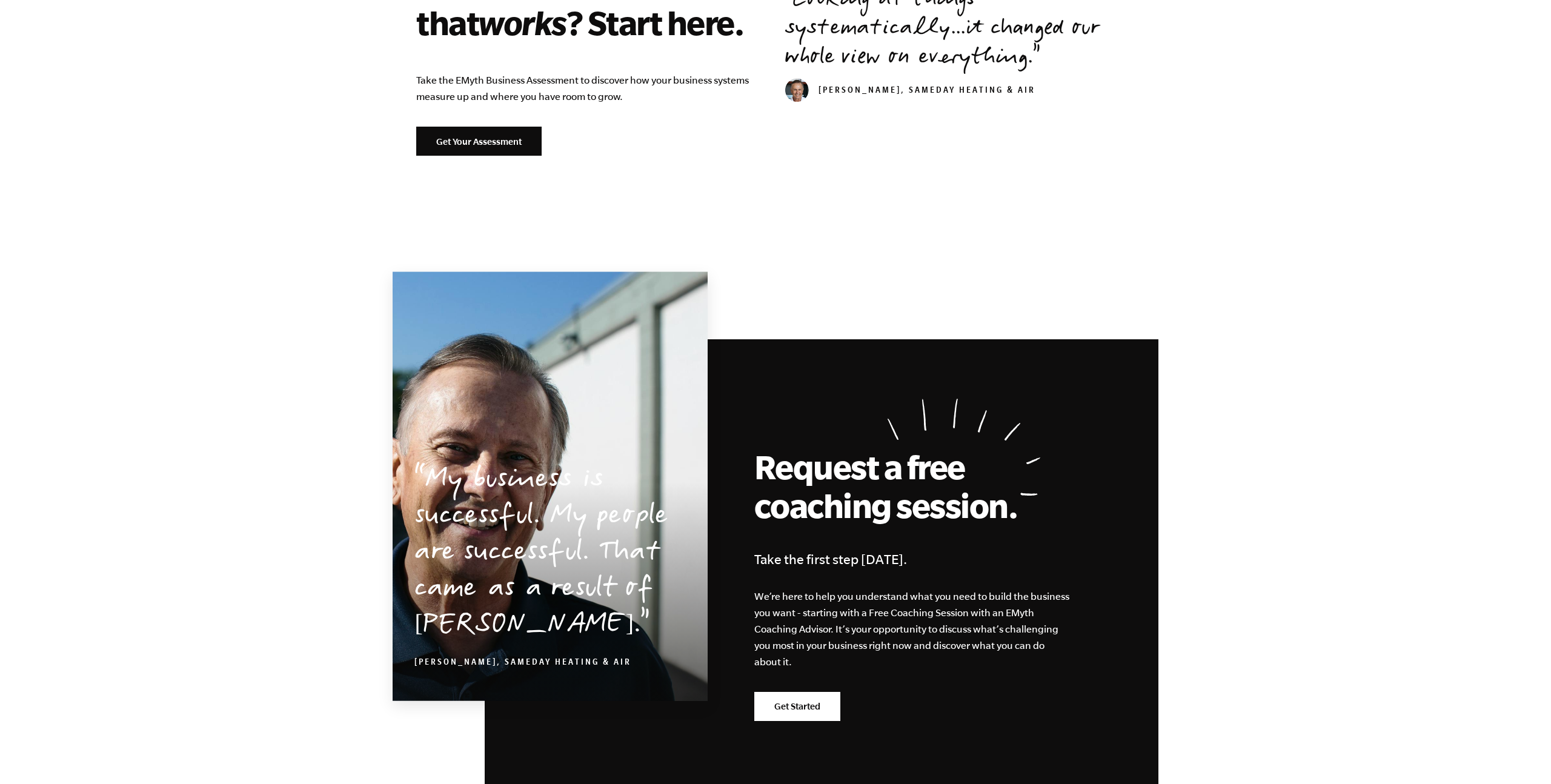
scroll to position [1847, 0]
